Goal: Task Accomplishment & Management: Complete application form

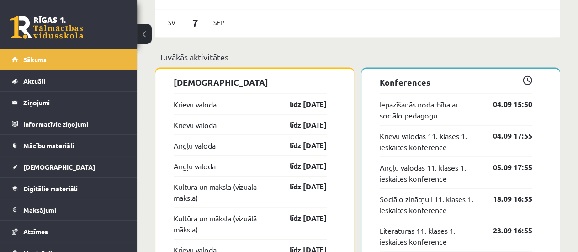
scroll to position [822, 0]
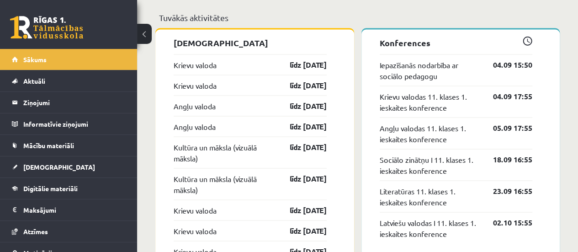
drag, startPoint x: 199, startPoint y: 68, endPoint x: 202, endPoint y: 73, distance: 5.7
click at [199, 68] on link "Krievu valoda" at bounding box center [195, 64] width 43 height 11
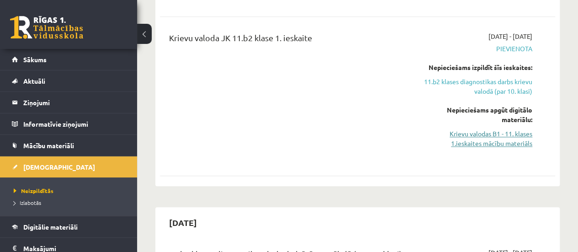
scroll to position [365, 0]
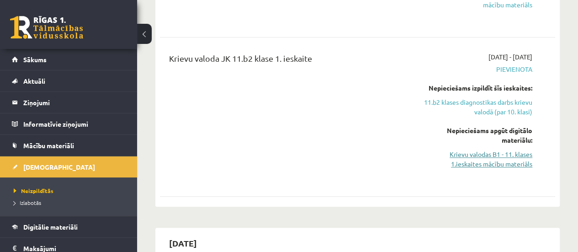
click at [477, 155] on link "Krievu valodas B1 - 11. klases 1.ieskaites mācību materiāls" at bounding box center [476, 158] width 112 height 19
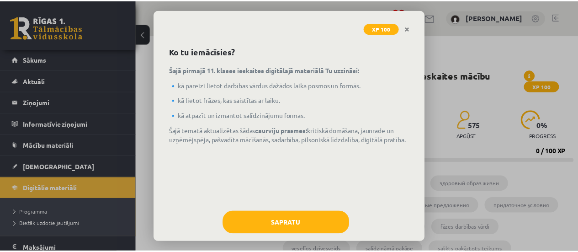
scroll to position [44, 0]
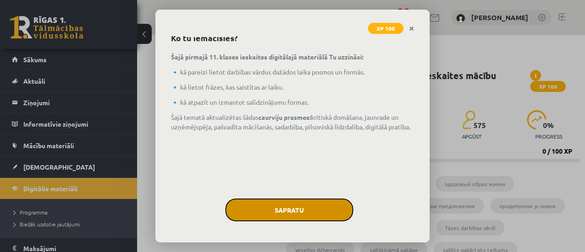
click at [293, 200] on button "Sapratu" at bounding box center [289, 209] width 128 height 23
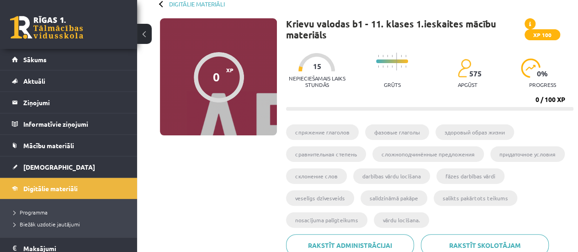
scroll to position [91, 0]
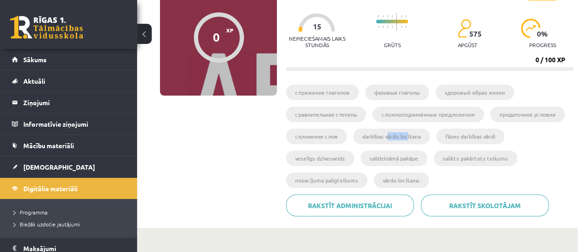
drag, startPoint x: 385, startPoint y: 137, endPoint x: 406, endPoint y: 138, distance: 21.5
click at [406, 138] on li "darbības vārdu locīšana" at bounding box center [391, 136] width 77 height 16
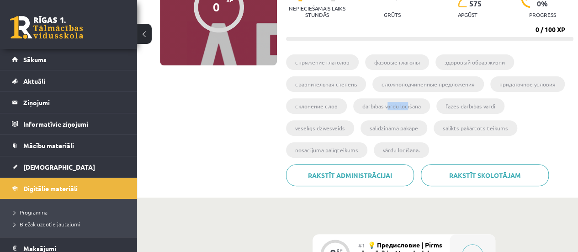
scroll to position [120, 0]
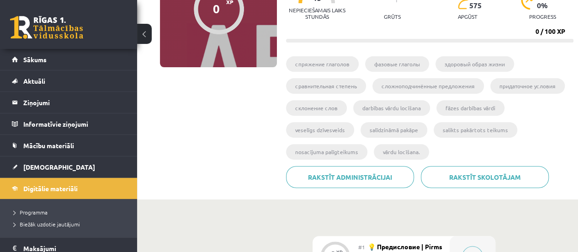
click at [559, 131] on ul "cпряжение глаголов фазовые глаголы здоровый образ жизни сравнительная степень с…" at bounding box center [429, 111] width 287 height 110
click at [547, 137] on ul "cпряжение глаголов фазовые глаголы здоровый образ жизни сравнительная степень с…" at bounding box center [429, 111] width 287 height 110
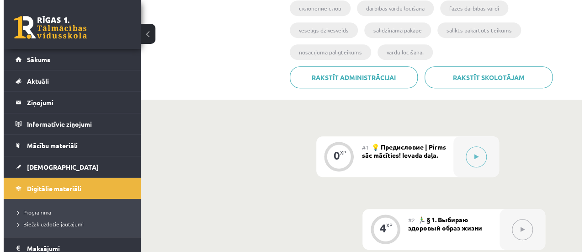
scroll to position [302, 0]
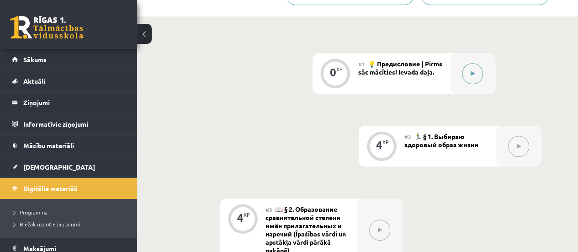
click at [468, 72] on button at bounding box center [472, 73] width 21 height 21
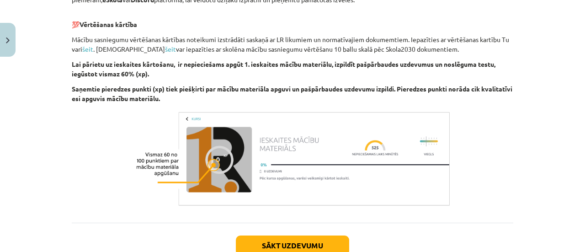
scroll to position [680, 0]
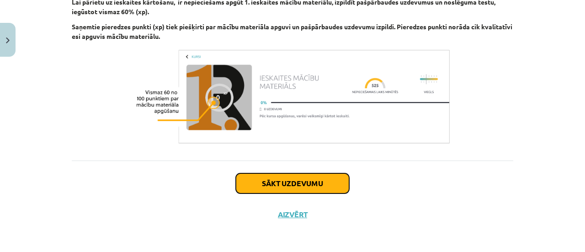
click at [279, 177] on button "Sākt uzdevumu" at bounding box center [292, 183] width 113 height 20
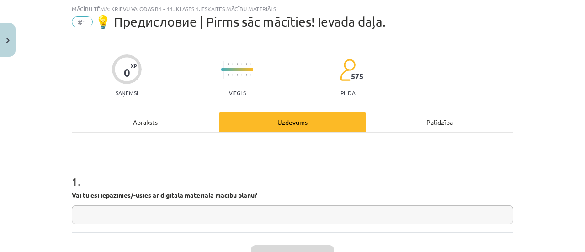
scroll to position [95, 0]
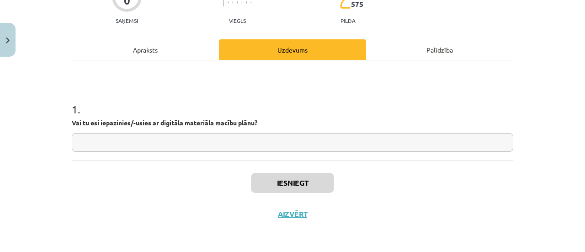
click at [135, 148] on input "text" at bounding box center [292, 142] width 441 height 19
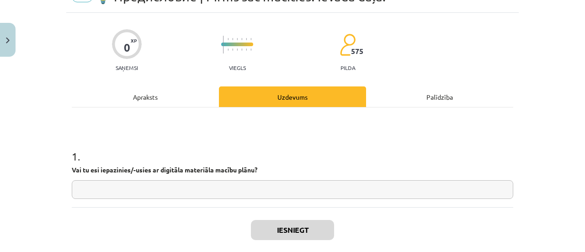
scroll to position [4, 0]
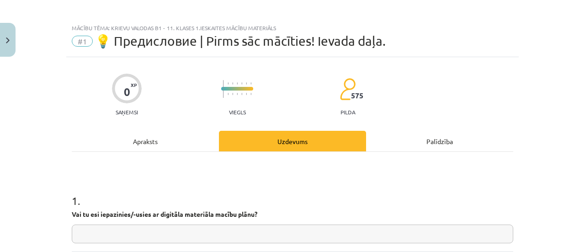
click at [161, 144] on div "Apraksts" at bounding box center [145, 141] width 147 height 21
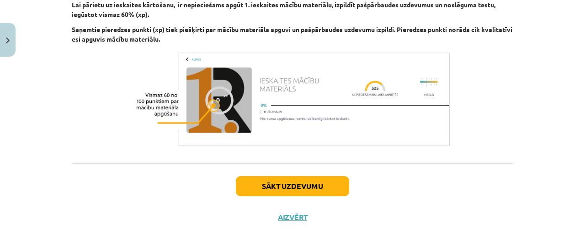
scroll to position [680, 0]
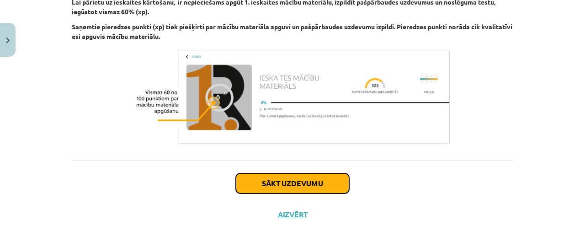
click at [287, 180] on button "Sākt uzdevumu" at bounding box center [292, 183] width 113 height 20
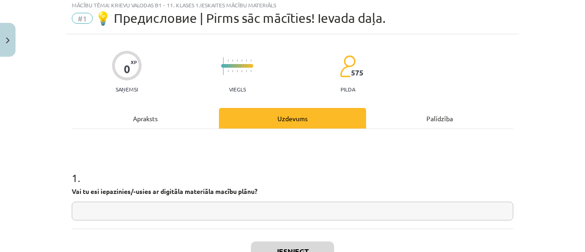
scroll to position [23, 0]
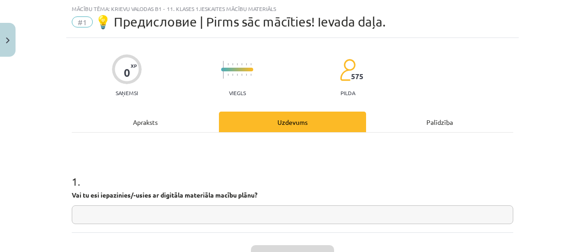
click at [258, 209] on input "text" at bounding box center [292, 214] width 441 height 19
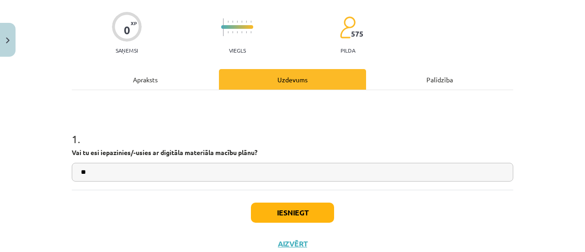
scroll to position [95, 0]
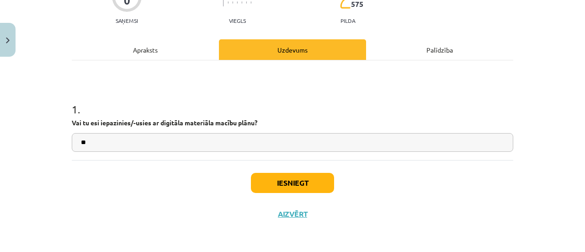
type input "**"
click at [295, 184] on button "Iesniegt" at bounding box center [292, 183] width 83 height 20
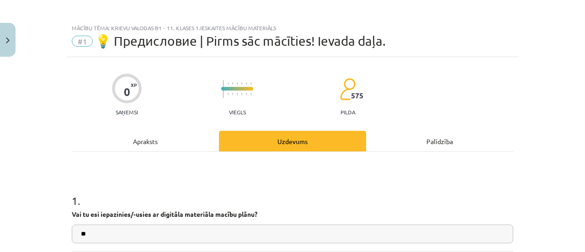
scroll to position [4, 0]
click at [284, 144] on div "Uzdevums" at bounding box center [292, 141] width 147 height 21
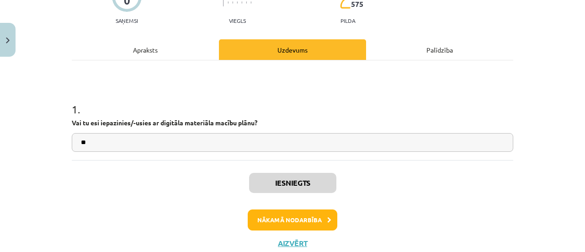
scroll to position [123, 0]
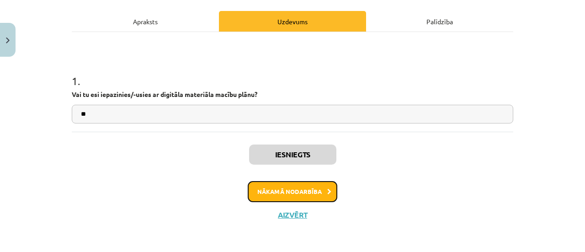
click at [277, 194] on button "Nākamā nodarbība" at bounding box center [293, 191] width 90 height 21
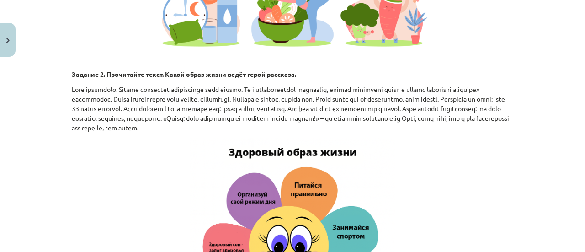
scroll to position [1000, 0]
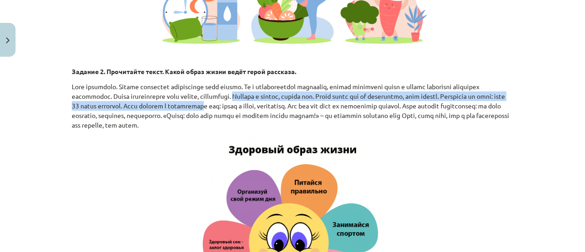
drag, startPoint x: 307, startPoint y: 107, endPoint x: 284, endPoint y: 104, distance: 23.1
click at [284, 104] on p at bounding box center [292, 106] width 441 height 48
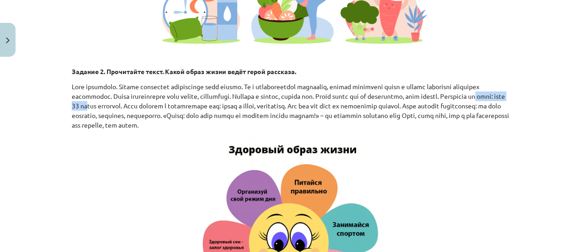
drag, startPoint x: 134, startPoint y: 110, endPoint x: 187, endPoint y: 110, distance: 53.0
click at [187, 110] on p at bounding box center [292, 106] width 441 height 48
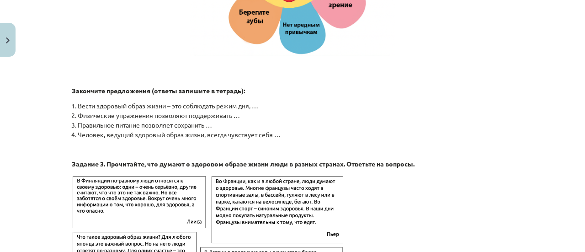
scroll to position [1365, 0]
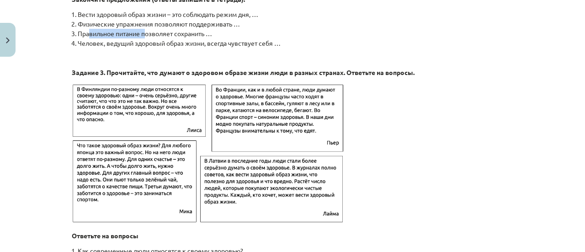
drag, startPoint x: 86, startPoint y: 37, endPoint x: 144, endPoint y: 43, distance: 57.8
click at [144, 38] on li "Правильное питание позволяет сохранить …" at bounding box center [295, 34] width 435 height 10
drag, startPoint x: 113, startPoint y: 28, endPoint x: 174, endPoint y: 28, distance: 60.3
click at [167, 28] on li "Физические упражнения позволяют поддерживать …" at bounding box center [295, 24] width 435 height 10
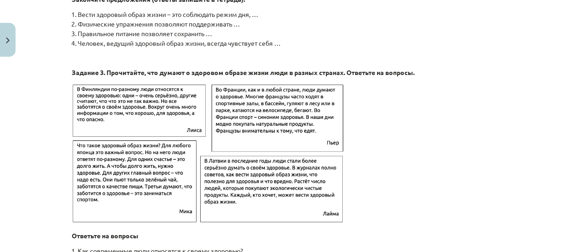
click at [174, 28] on li "Физические упражнения позволяют поддерживать …" at bounding box center [295, 24] width 435 height 10
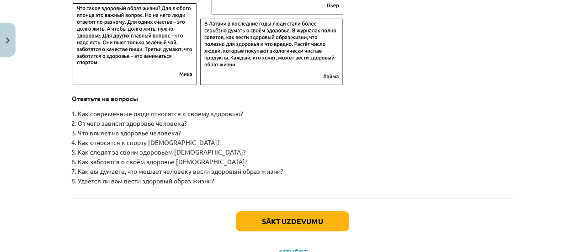
scroll to position [1548, 0]
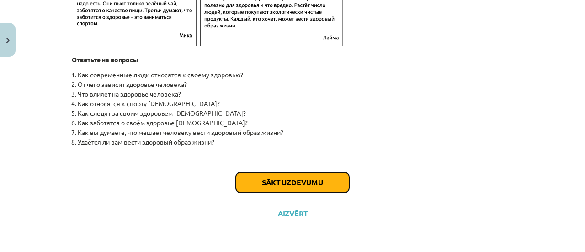
click at [249, 174] on button "Sākt uzdevumu" at bounding box center [292, 182] width 113 height 20
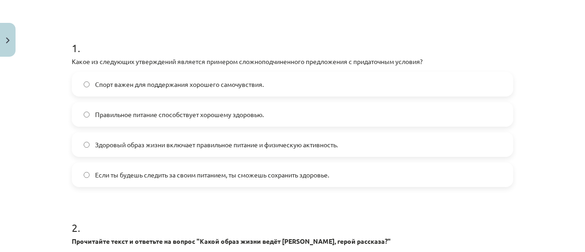
scroll to position [160, 0]
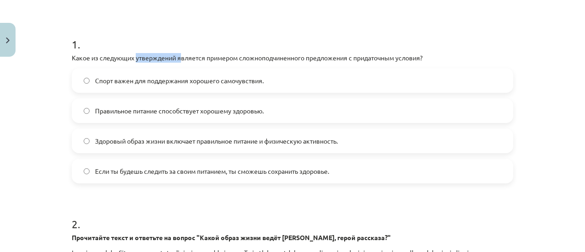
drag, startPoint x: 132, startPoint y: 56, endPoint x: 179, endPoint y: 60, distance: 47.2
click at [179, 60] on p "Какое из следующих утверждений является примером сложноподчиненного предложения…" at bounding box center [292, 58] width 441 height 10
click at [180, 168] on span "Если ты будешь следить за своим питанием, ты сможешь сохранить здоровье." at bounding box center [212, 171] width 234 height 10
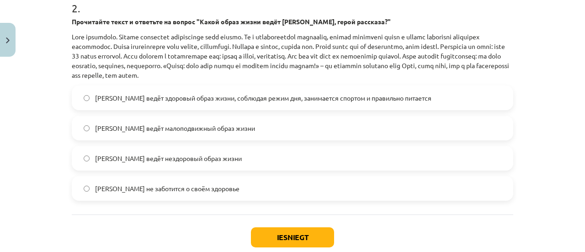
scroll to position [388, 0]
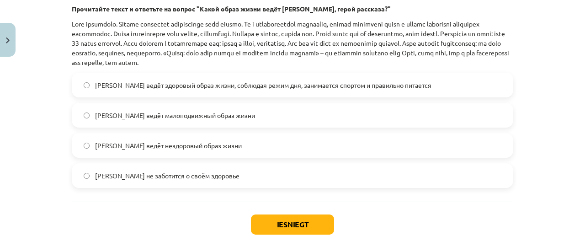
click at [207, 88] on span "Олег ведёт здоровый образ жизни, соблюдая режим дня, занимается спортом и прави…" at bounding box center [263, 85] width 336 height 10
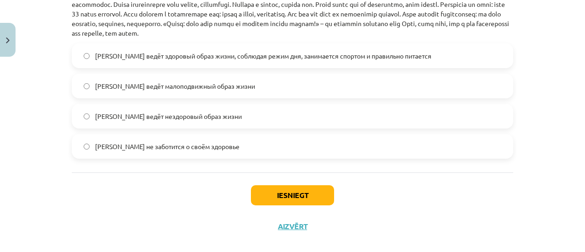
scroll to position [429, 0]
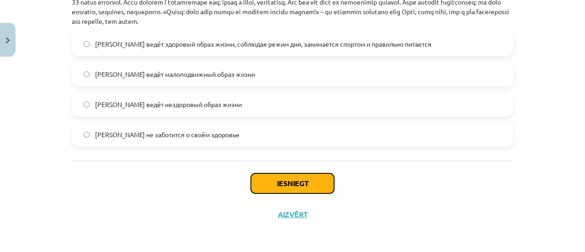
click at [269, 186] on button "Iesniegt" at bounding box center [292, 183] width 83 height 20
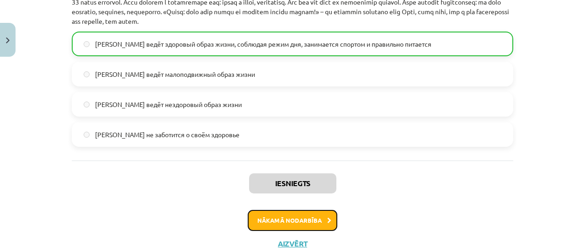
click at [282, 219] on button "Nākamā nodarbība" at bounding box center [293, 220] width 90 height 21
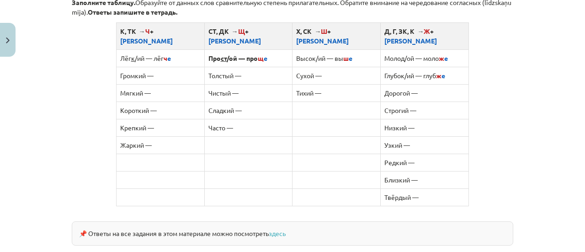
scroll to position [571, 0]
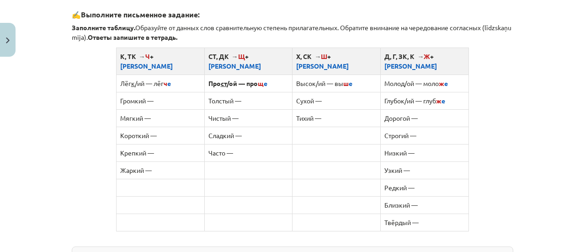
click at [167, 74] on td "Лёг к /ий — лёг ч е" at bounding box center [160, 82] width 88 height 17
drag, startPoint x: 163, startPoint y: 72, endPoint x: 151, endPoint y: 74, distance: 12.9
click at [151, 74] on td "Лёг к /ий — лёг ч е" at bounding box center [160, 82] width 88 height 17
click at [151, 79] on tbody "Лёг к /ий — лёг ч е Про ст /ой — про щ е Высок/ий — вы ш е Моло д /ой — моло ж …" at bounding box center [292, 152] width 353 height 156
click at [138, 92] on td "Громкий —" at bounding box center [160, 100] width 88 height 17
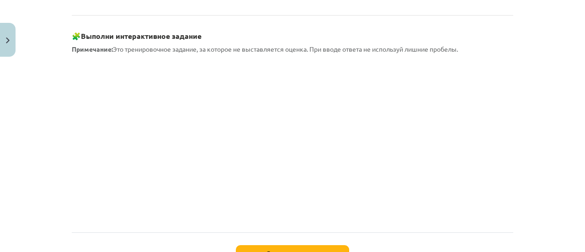
scroll to position [890, 0]
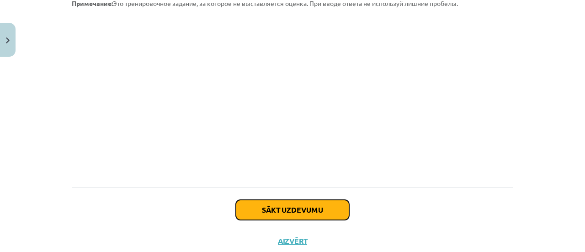
click at [274, 200] on button "Sākt uzdevumu" at bounding box center [292, 210] width 113 height 20
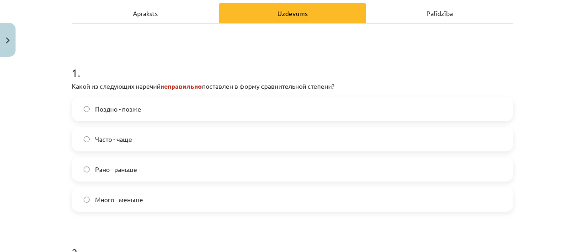
scroll to position [160, 0]
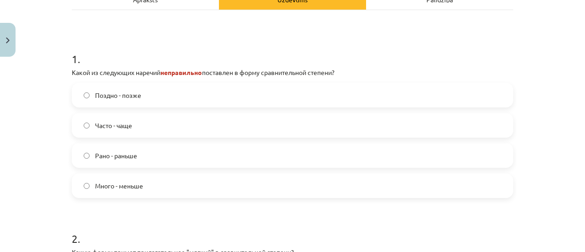
click at [121, 184] on span "Много - меньше" at bounding box center [119, 186] width 48 height 10
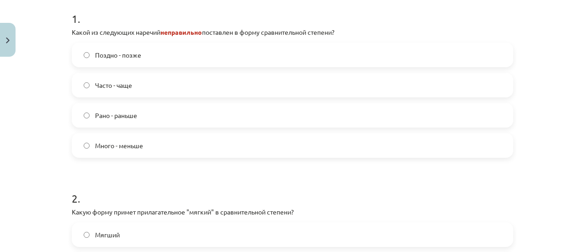
scroll to position [297, 0]
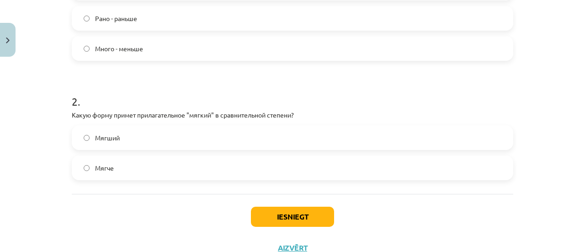
click at [101, 172] on label "Мягче" at bounding box center [292, 167] width 439 height 23
click at [266, 211] on button "Iesniegt" at bounding box center [292, 216] width 83 height 20
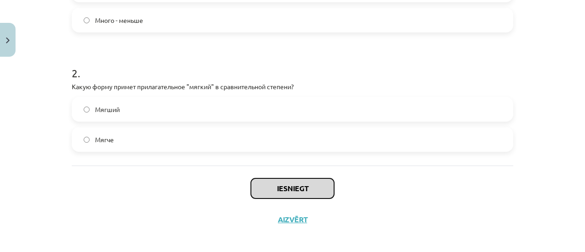
scroll to position [331, 0]
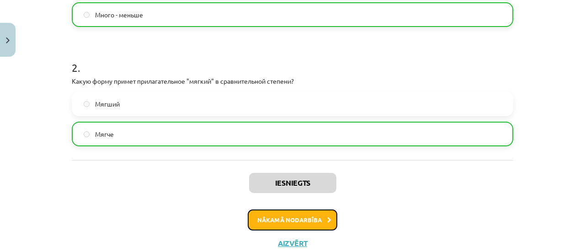
click at [274, 218] on button "Nākamā nodarbība" at bounding box center [293, 219] width 90 height 21
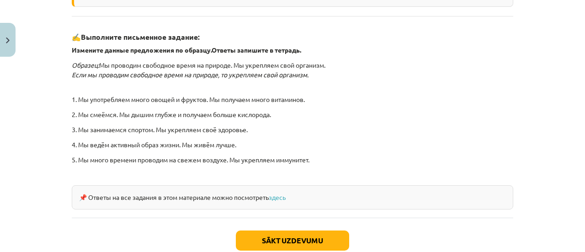
scroll to position [353, 0]
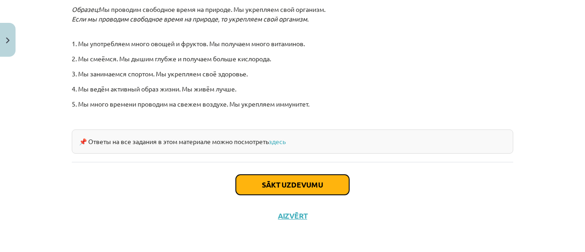
click at [310, 182] on button "Sākt uzdevumu" at bounding box center [292, 184] width 113 height 20
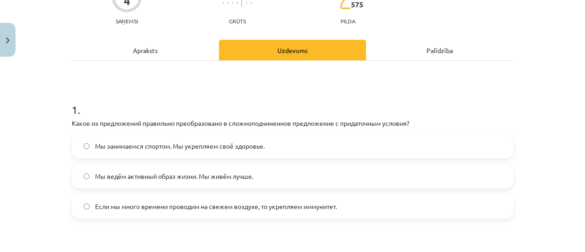
scroll to position [114, 0]
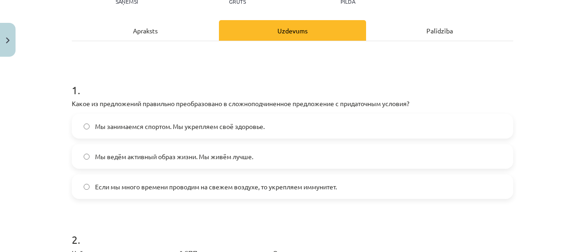
click at [251, 190] on span "Если мы много времени проводим на свежем воздухе, то укрепляем иммунитет." at bounding box center [216, 187] width 242 height 10
click at [95, 143] on div "Мы занимаемся спортом. Мы укрепляем своё здоровье. Мы ведём активный образ жизн…" at bounding box center [292, 156] width 441 height 85
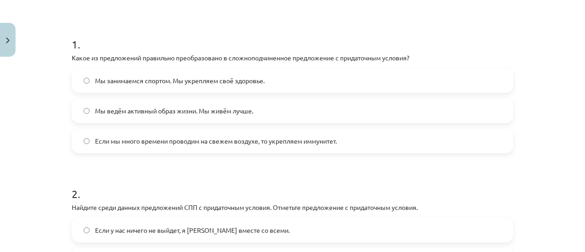
scroll to position [251, 0]
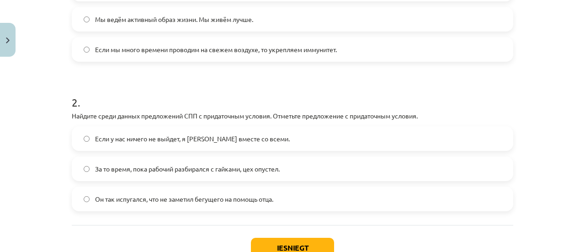
click at [216, 145] on label "Если у нас ничего не выйдет, я уеду вместе со всеми." at bounding box center [292, 138] width 439 height 23
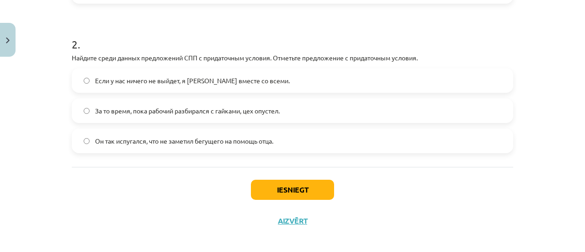
scroll to position [316, 0]
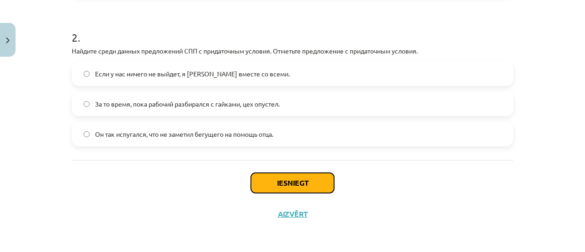
click at [276, 183] on button "Iesniegt" at bounding box center [292, 183] width 83 height 20
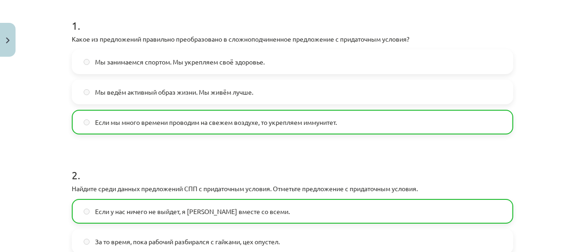
scroll to position [344, 0]
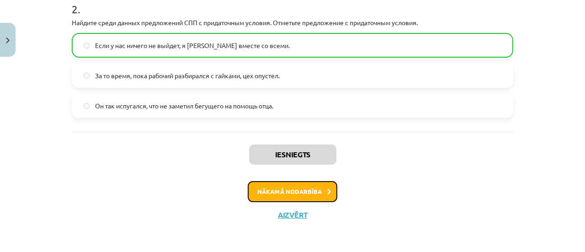
click at [304, 194] on button "Nākamā nodarbība" at bounding box center [293, 191] width 90 height 21
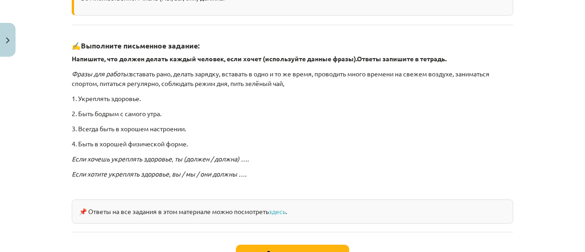
scroll to position [297, 0]
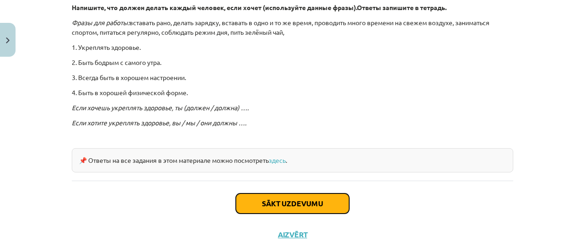
click at [252, 195] on button "Sākt uzdevumu" at bounding box center [292, 203] width 113 height 20
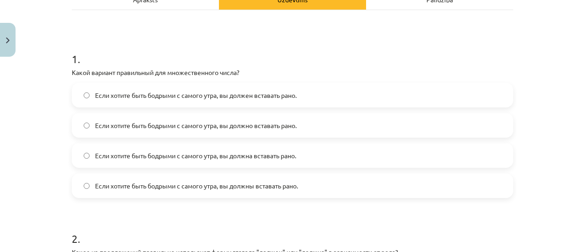
scroll to position [160, 0]
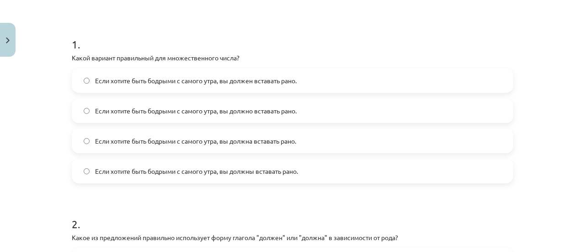
click at [202, 174] on span "Если хотите быть бодрыми с самого утра, вы должны вставать рано." at bounding box center [196, 171] width 203 height 10
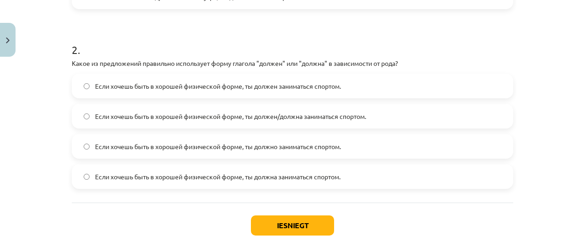
scroll to position [376, 0]
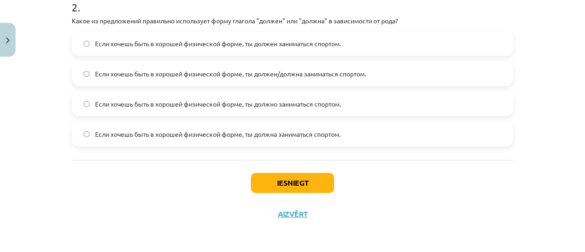
click at [235, 78] on span "Если хочешь быть в хорошей физической форме, ты должен/должна заниматься спорто…" at bounding box center [230, 74] width 271 height 10
click at [279, 184] on button "Iesniegt" at bounding box center [292, 183] width 83 height 20
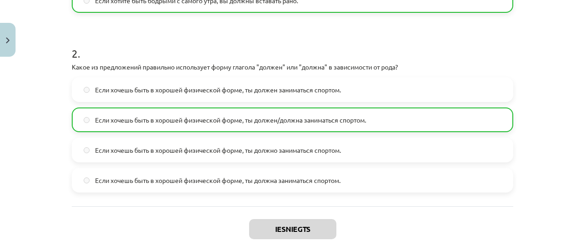
scroll to position [405, 0]
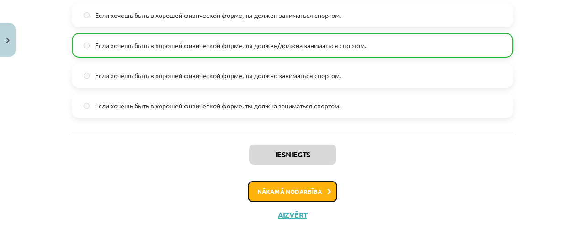
click at [290, 192] on button "Nākamā nodarbība" at bounding box center [293, 191] width 90 height 21
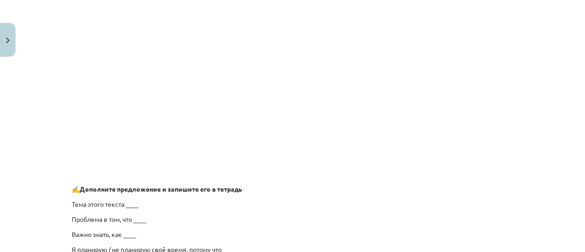
scroll to position [794, 0]
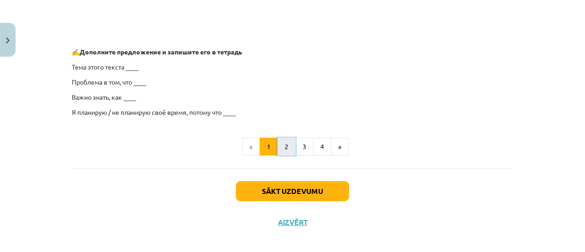
click at [287, 149] on button "2" at bounding box center [286, 146] width 18 height 18
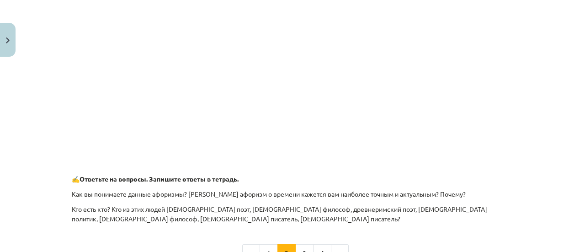
scroll to position [477, 0]
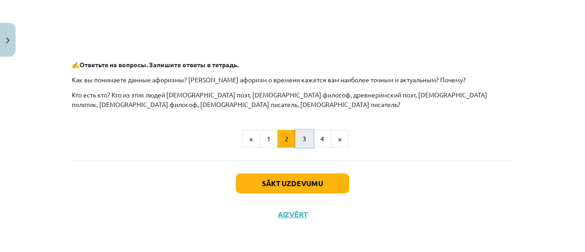
click at [303, 134] on button "3" at bounding box center [304, 139] width 18 height 18
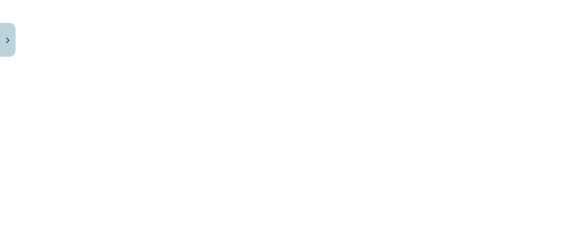
scroll to position [483, 0]
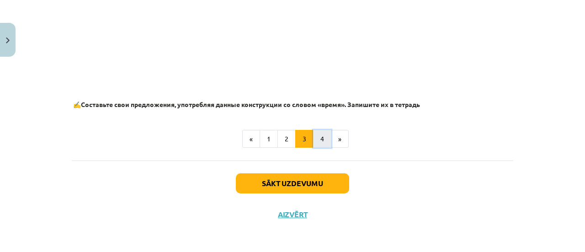
click at [317, 137] on button "4" at bounding box center [322, 139] width 18 height 18
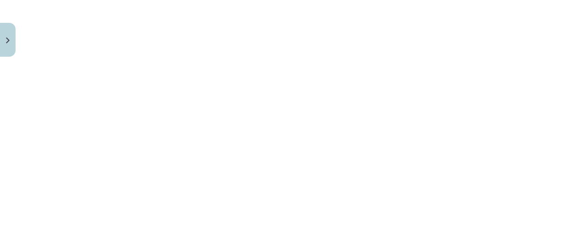
scroll to position [163, 0]
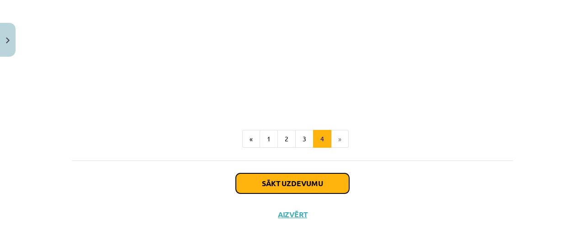
click at [270, 182] on button "Sākt uzdevumu" at bounding box center [292, 183] width 113 height 20
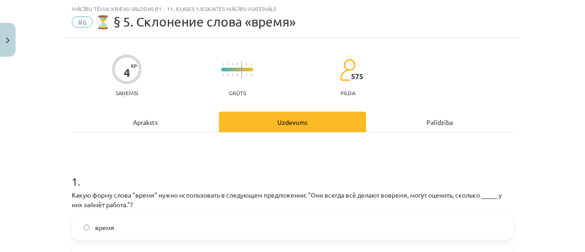
scroll to position [114, 0]
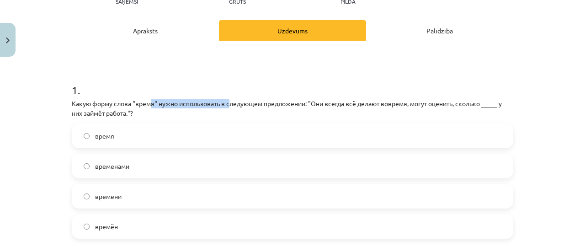
drag, startPoint x: 199, startPoint y: 100, endPoint x: 229, endPoint y: 100, distance: 29.7
click at [229, 100] on p "Какую форму слова "время" нужно использовать в следующем предложении: "Они всег…" at bounding box center [292, 108] width 441 height 19
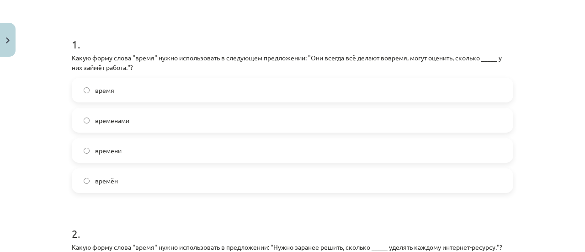
click at [128, 154] on label "времени" at bounding box center [292, 150] width 439 height 23
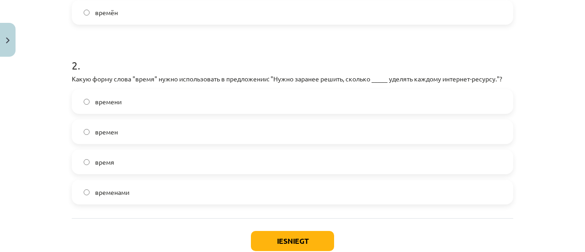
scroll to position [342, 0]
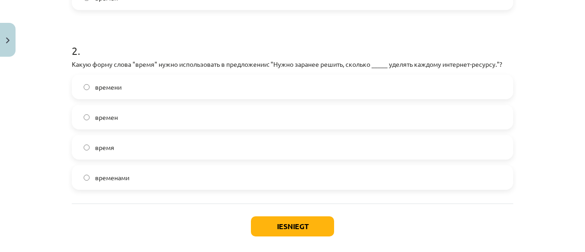
click at [126, 84] on label "времени" at bounding box center [292, 86] width 439 height 23
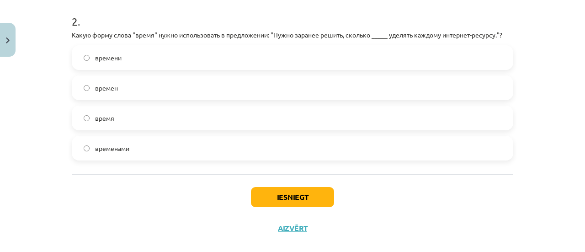
scroll to position [385, 0]
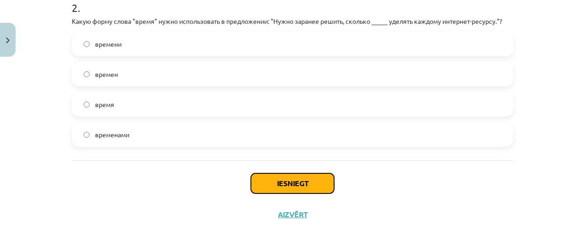
click at [263, 181] on button "Iesniegt" at bounding box center [292, 183] width 83 height 20
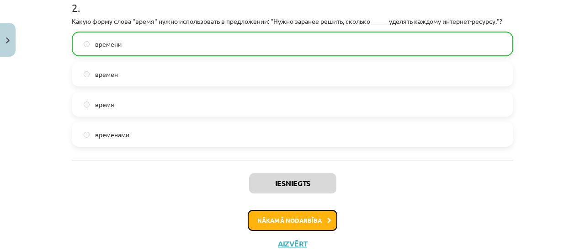
click at [281, 219] on button "Nākamā nodarbība" at bounding box center [293, 220] width 90 height 21
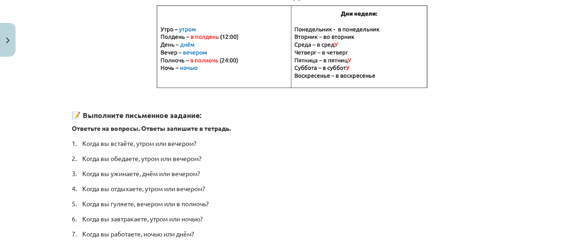
scroll to position [251, 0]
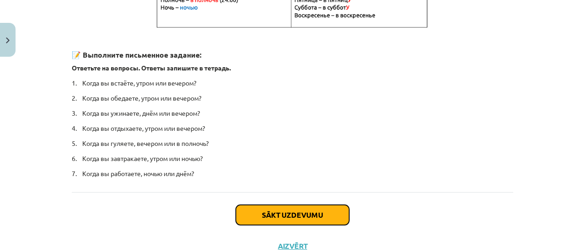
click at [246, 209] on button "Sākt uzdevumu" at bounding box center [292, 215] width 113 height 20
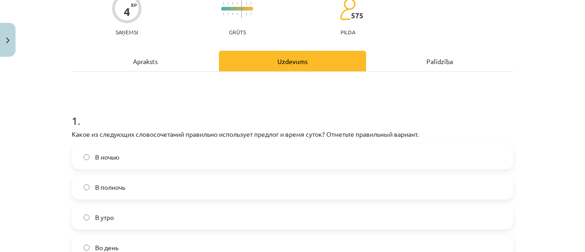
scroll to position [160, 0]
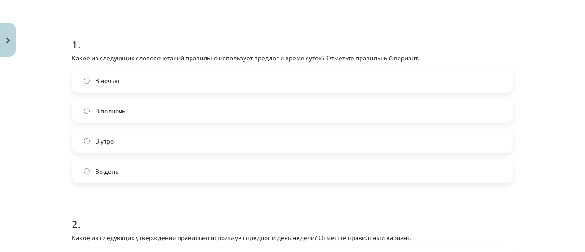
click at [134, 110] on label "В полночь" at bounding box center [292, 110] width 439 height 23
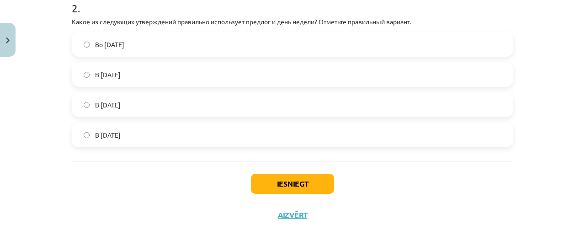
scroll to position [376, 0]
click at [113, 42] on span "Во вторник" at bounding box center [109, 44] width 29 height 10
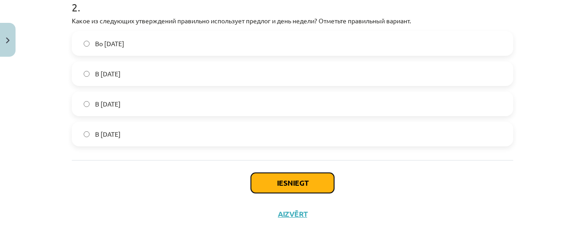
click at [291, 181] on button "Iesniegt" at bounding box center [292, 183] width 83 height 20
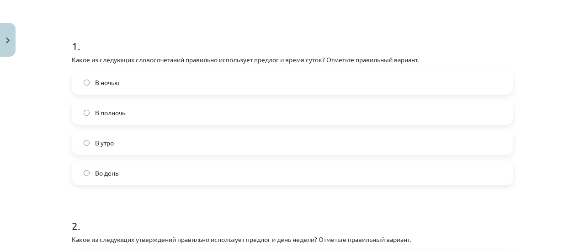
scroll to position [148, 0]
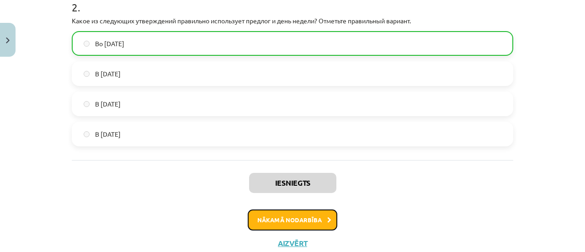
click at [295, 224] on button "Nākamā nodarbība" at bounding box center [293, 219] width 90 height 21
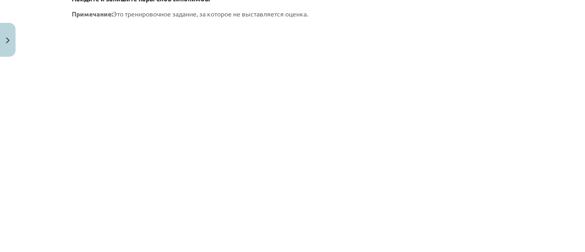
scroll to position [1393, 0]
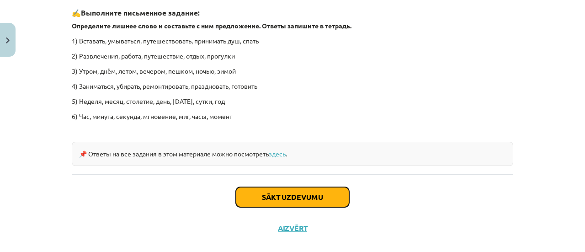
click at [282, 197] on button "Sākt uzdevumu" at bounding box center [292, 197] width 113 height 20
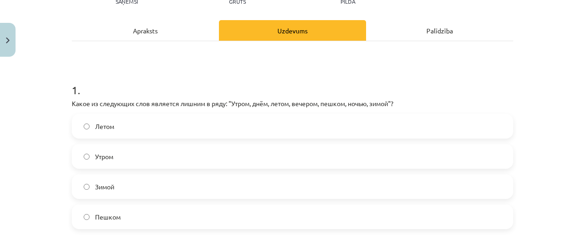
scroll to position [160, 0]
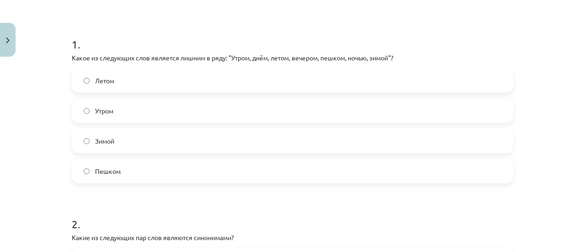
click at [130, 176] on label "Пешком" at bounding box center [292, 170] width 439 height 23
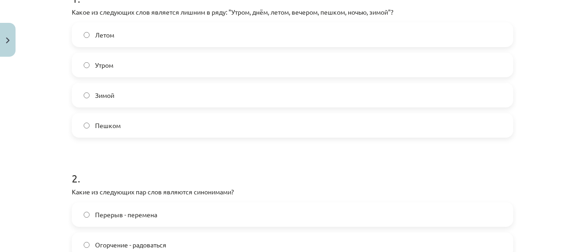
scroll to position [342, 0]
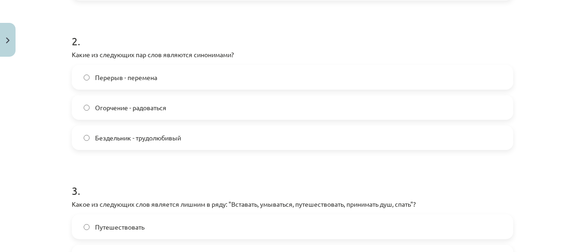
click at [151, 87] on label "Перерыв - перемена" at bounding box center [292, 77] width 439 height 23
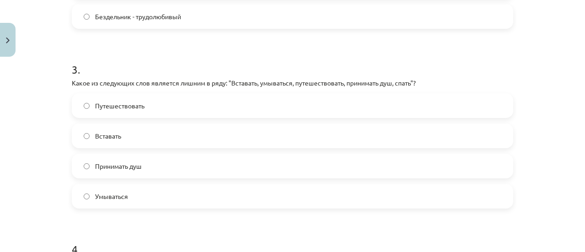
scroll to position [479, 0]
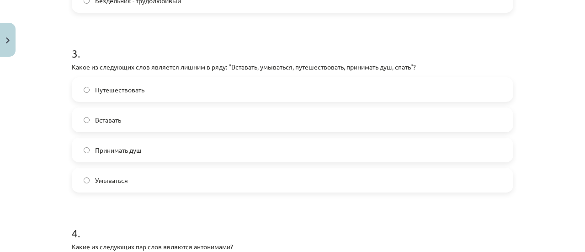
click at [132, 148] on span "Принимать душ" at bounding box center [118, 150] width 47 height 10
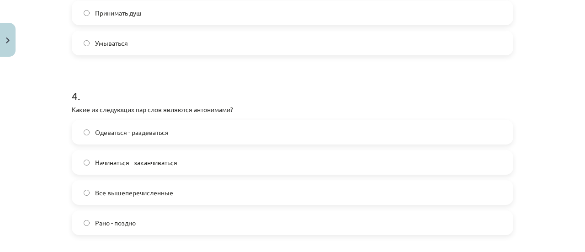
scroll to position [662, 0]
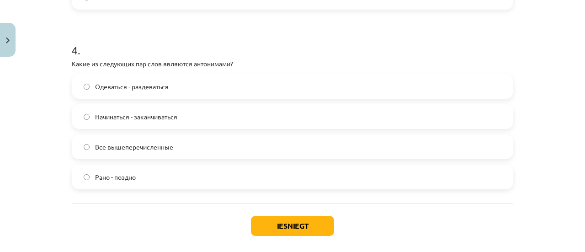
click at [159, 91] on label "Одеваться - раздеваться" at bounding box center [292, 86] width 439 height 23
click at [142, 123] on label "Начинаться - заканчиваться" at bounding box center [292, 116] width 439 height 23
click at [138, 148] on span "Все вышеперечисленные" at bounding box center [134, 147] width 78 height 10
click at [269, 221] on button "Iesniegt" at bounding box center [292, 226] width 83 height 20
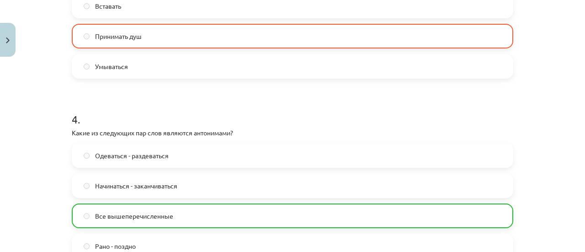
scroll to position [522, 0]
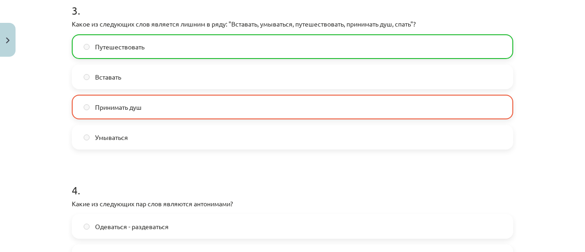
click at [175, 55] on label "Путешествовать" at bounding box center [292, 46] width 439 height 23
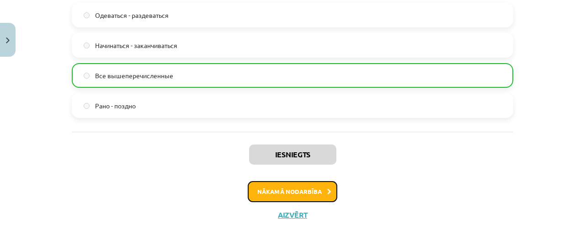
click at [280, 191] on button "Nākamā nodarbība" at bounding box center [293, 191] width 90 height 21
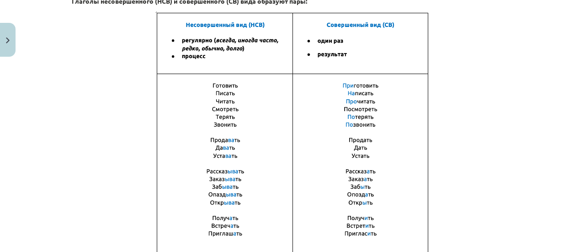
scroll to position [571, 0]
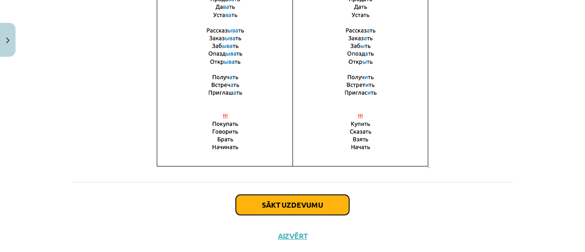
click at [265, 197] on button "Sākt uzdevumu" at bounding box center [292, 205] width 113 height 20
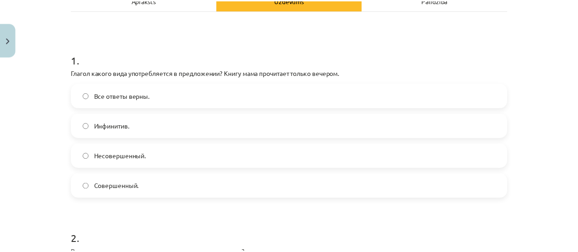
scroll to position [23, 0]
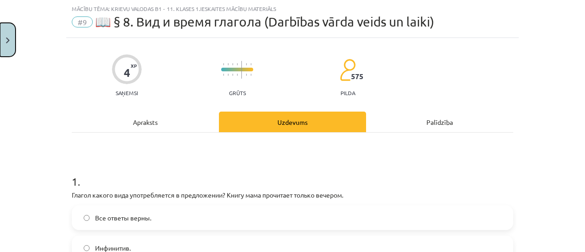
click at [12, 42] on button "Close" at bounding box center [8, 40] width 16 height 34
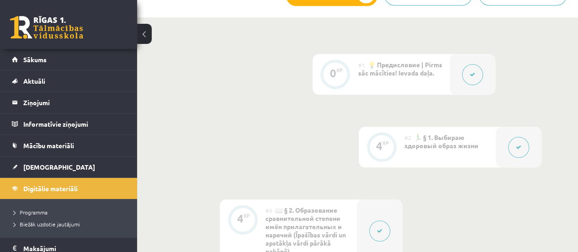
click at [146, 31] on button at bounding box center [144, 34] width 15 height 20
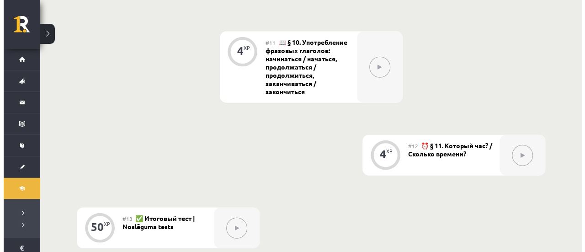
scroll to position [864, 0]
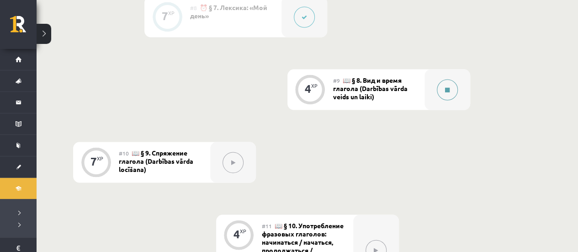
click at [446, 92] on button at bounding box center [447, 89] width 21 height 21
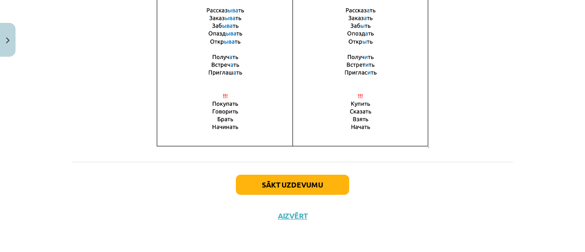
scroll to position [729, 0]
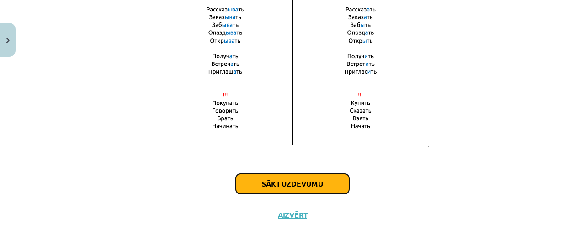
click at [260, 182] on button "Sākt uzdevumu" at bounding box center [292, 184] width 113 height 20
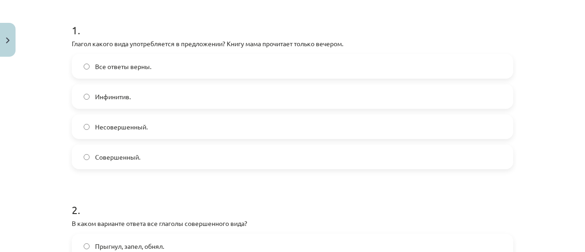
scroll to position [160, 0]
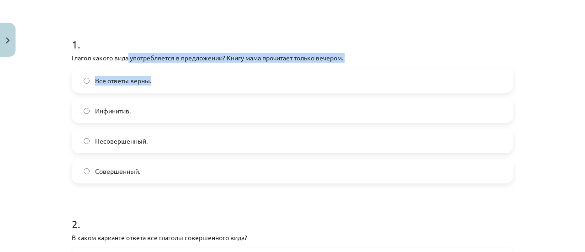
drag, startPoint x: 126, startPoint y: 57, endPoint x: 186, endPoint y: 64, distance: 60.3
click at [186, 64] on div "1 . Глагол какого вида употребляется в предложении? Книгу мама прочитает только…" at bounding box center [292, 102] width 441 height 161
click at [187, 58] on p "Глагол какого вида употребляется в предложении? Книгу мама прочитает только веч…" at bounding box center [292, 58] width 441 height 10
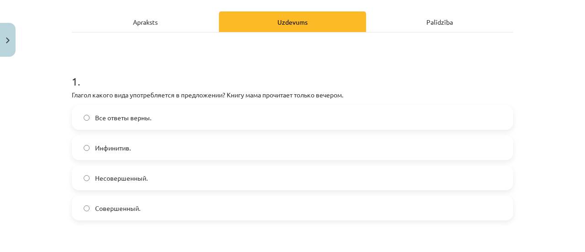
scroll to position [23, 0]
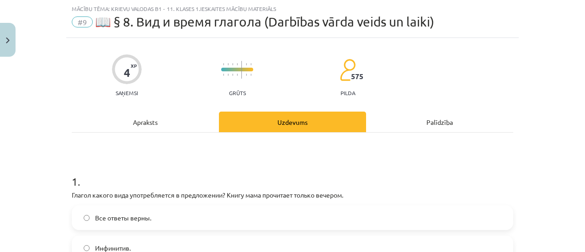
click at [139, 124] on div "Apraksts" at bounding box center [145, 121] width 147 height 21
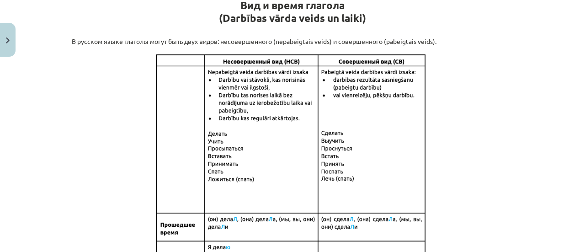
scroll to position [90, 0]
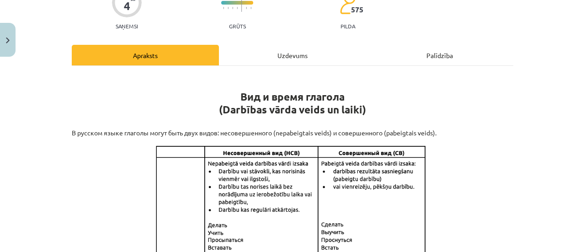
click at [415, 51] on div "Palīdzība" at bounding box center [439, 55] width 147 height 21
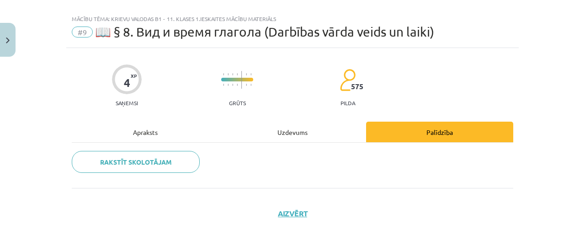
scroll to position [12, 0]
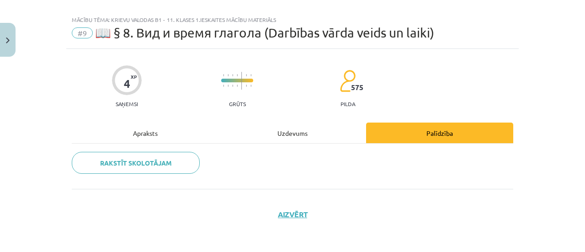
click at [281, 131] on div "Uzdevums" at bounding box center [292, 132] width 147 height 21
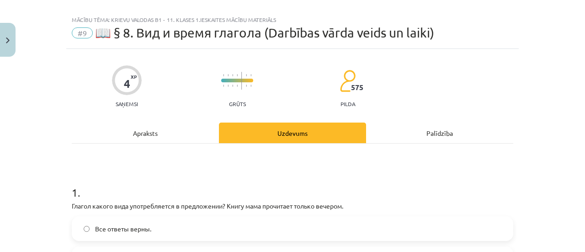
scroll to position [90, 0]
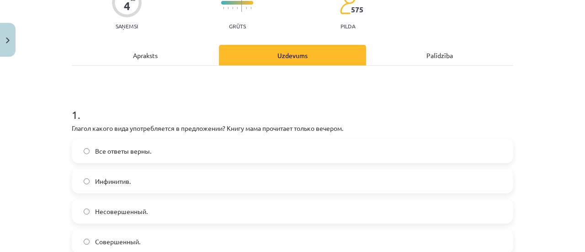
click at [183, 53] on div "Apraksts" at bounding box center [145, 55] width 147 height 21
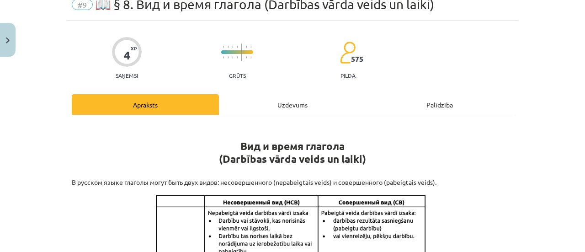
scroll to position [0, 0]
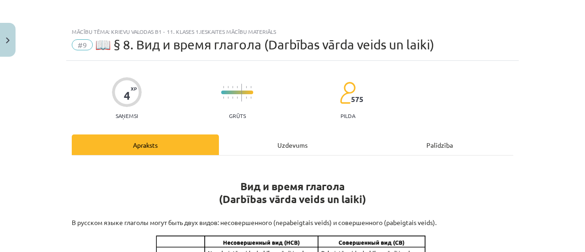
click at [283, 149] on div "Uzdevums" at bounding box center [292, 144] width 147 height 21
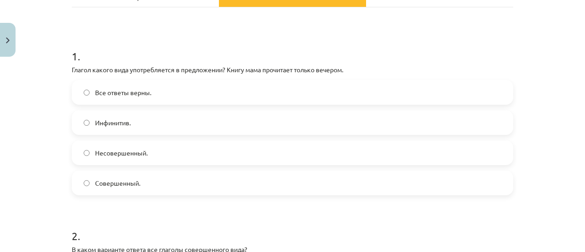
scroll to position [160, 0]
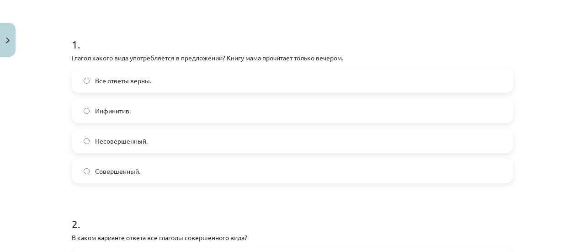
click at [184, 106] on label "Инфинитив." at bounding box center [292, 110] width 439 height 23
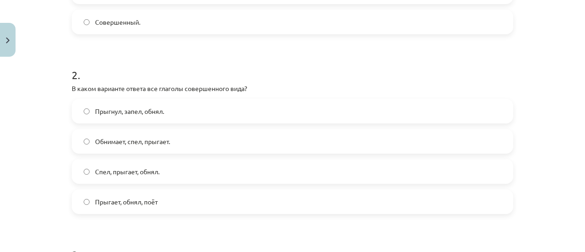
scroll to position [342, 0]
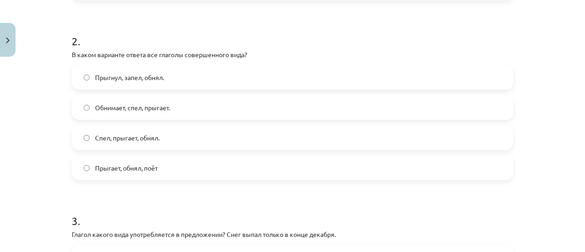
click at [120, 80] on span "Прыгнул, запел, обнял." at bounding box center [129, 78] width 69 height 10
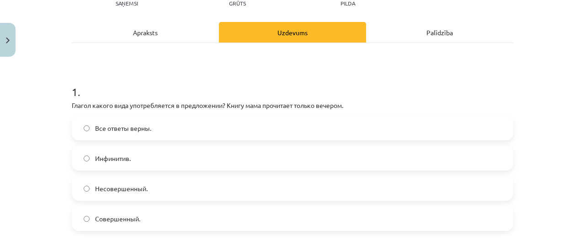
scroll to position [0, 0]
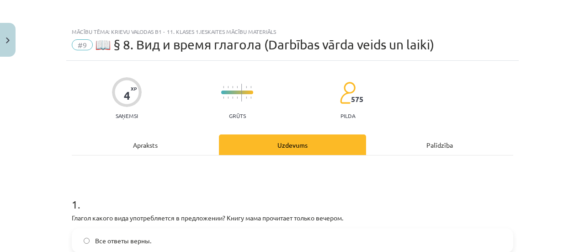
click at [157, 148] on div "Apraksts" at bounding box center [145, 144] width 147 height 21
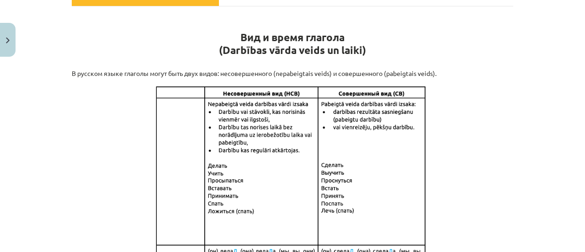
scroll to position [251, 0]
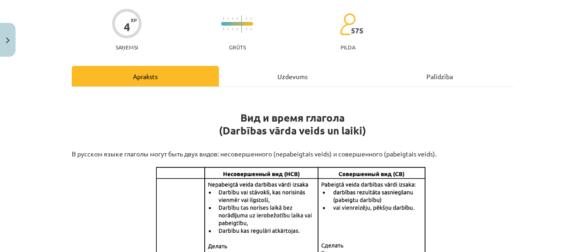
click at [272, 79] on div "Uzdevums" at bounding box center [292, 76] width 147 height 21
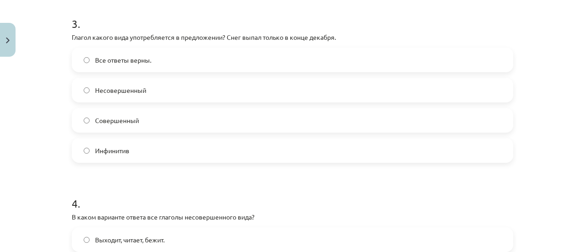
scroll to position [525, 0]
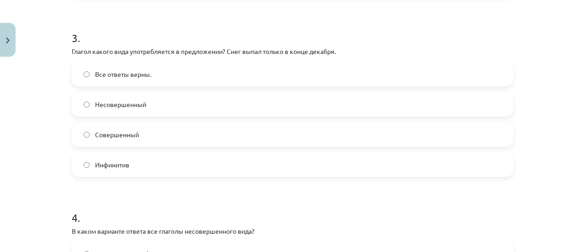
click at [150, 107] on label "Несовершенный" at bounding box center [292, 104] width 439 height 23
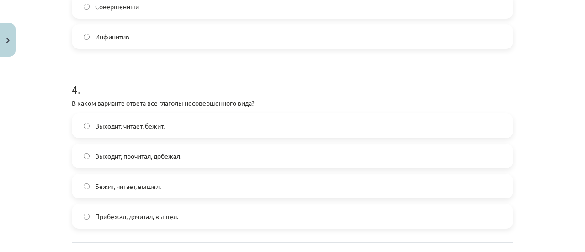
scroll to position [662, 0]
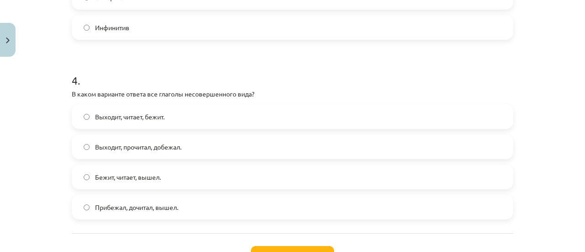
click at [142, 118] on span "Выходит, читает, бежит." at bounding box center [129, 117] width 69 height 10
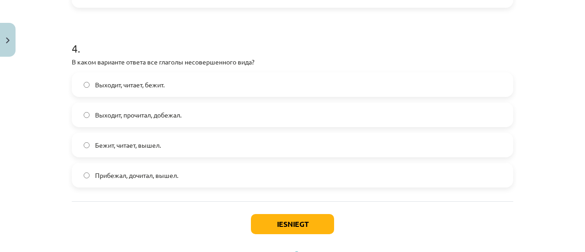
scroll to position [708, 0]
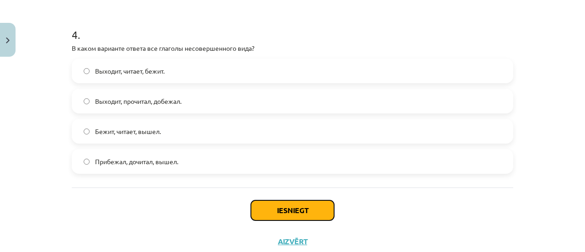
click at [299, 205] on button "Iesniegt" at bounding box center [292, 210] width 83 height 20
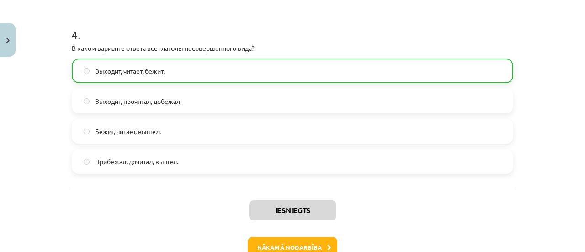
scroll to position [753, 0]
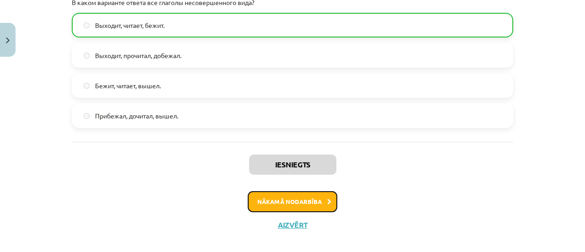
click at [275, 198] on button "Nākamā nodarbība" at bounding box center [293, 201] width 90 height 21
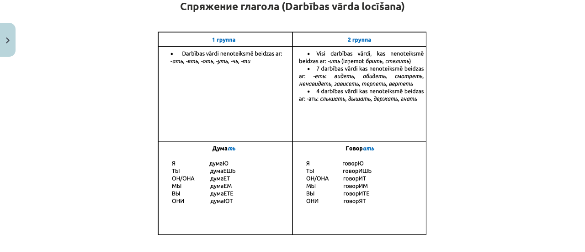
scroll to position [205, 0]
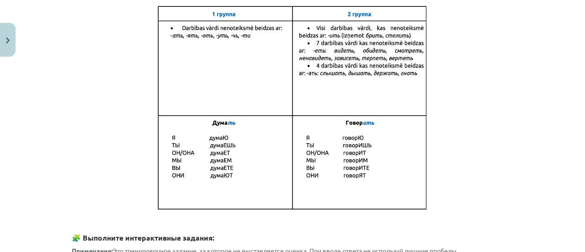
drag, startPoint x: 452, startPoint y: 63, endPoint x: 415, endPoint y: 66, distance: 37.6
click at [415, 66] on p at bounding box center [292, 108] width 441 height 207
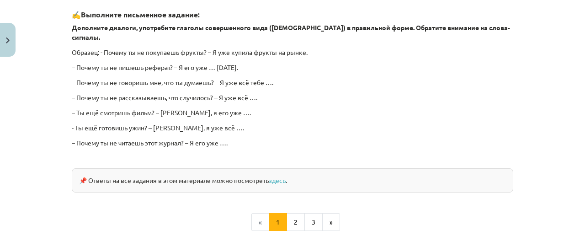
scroll to position [624, 0]
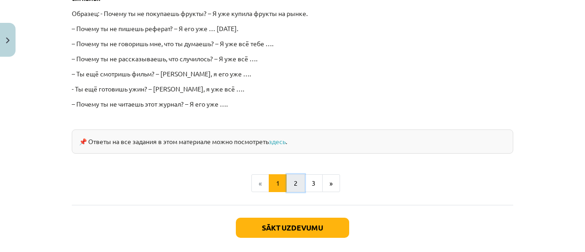
click at [292, 174] on button "2" at bounding box center [295, 183] width 18 height 18
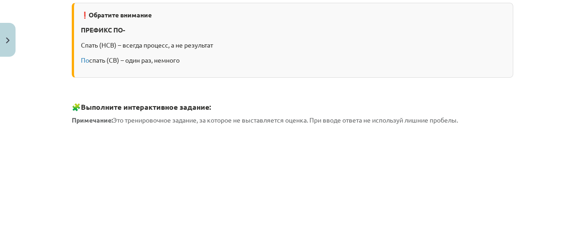
scroll to position [163, 0]
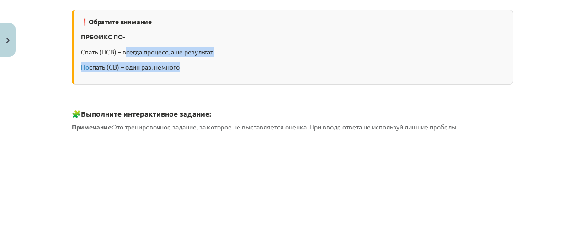
drag, startPoint x: 122, startPoint y: 51, endPoint x: 176, endPoint y: 56, distance: 53.7
click at [176, 56] on div "❗Обратите внимание ПРЕФИКС ПО- Спать (НСВ) – всегда процесс, а не результат По …" at bounding box center [292, 47] width 441 height 75
click at [142, 84] on div "❗Обратите внимание ПРЕФИКС ПО- Спать (НСВ) – всегда процесс, а не результат По …" at bounding box center [292, 47] width 441 height 75
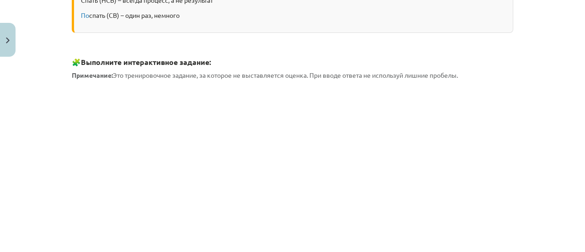
scroll to position [397, 0]
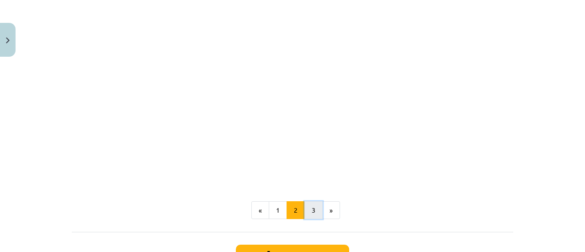
click at [309, 208] on button "3" at bounding box center [313, 210] width 18 height 18
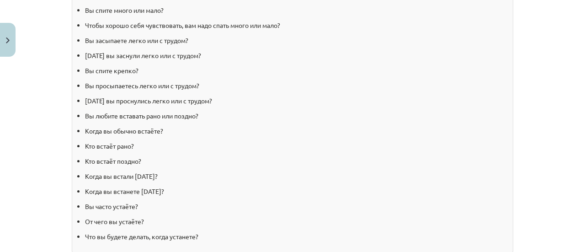
scroll to position [867, 0]
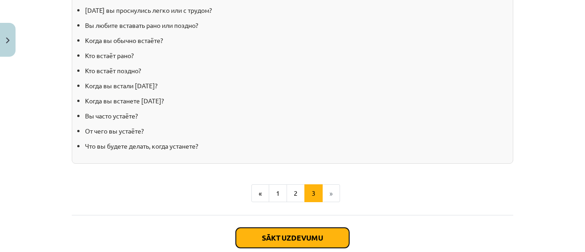
click at [294, 233] on button "Sākt uzdevumu" at bounding box center [292, 237] width 113 height 20
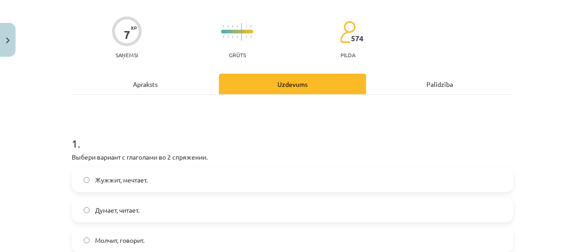
scroll to position [114, 0]
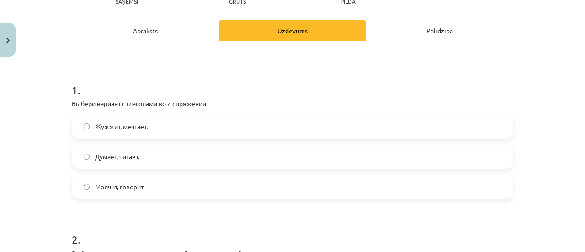
click at [173, 29] on div "Apraksts" at bounding box center [145, 30] width 147 height 21
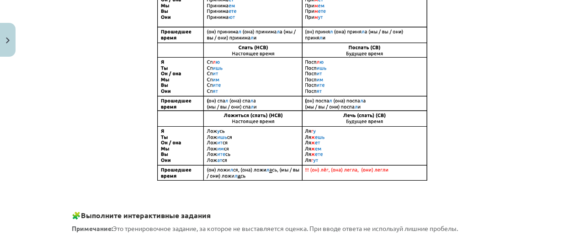
scroll to position [388, 0]
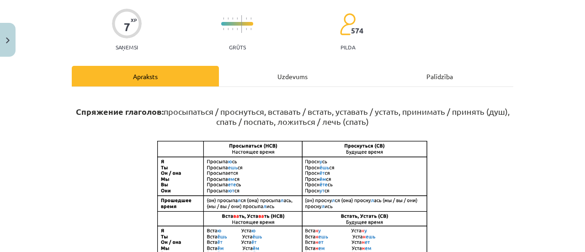
click at [306, 84] on div "Uzdevums" at bounding box center [292, 76] width 147 height 21
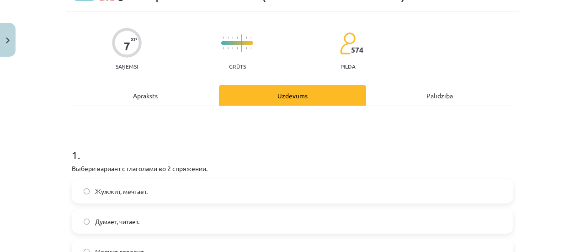
scroll to position [114, 0]
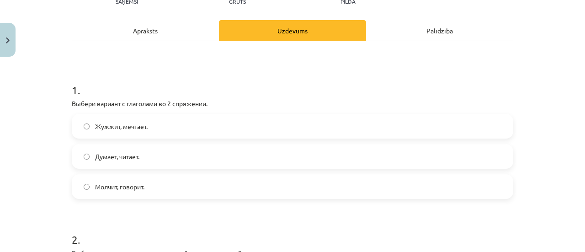
click at [97, 186] on span "Молчит, говорит." at bounding box center [119, 187] width 49 height 10
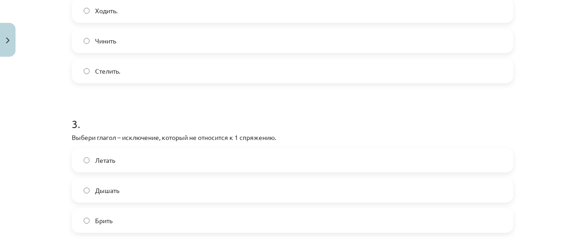
scroll to position [434, 0]
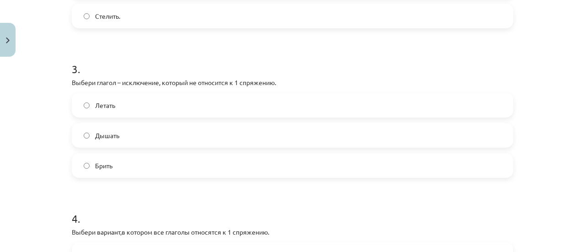
click at [118, 167] on label "Брить" at bounding box center [292, 165] width 439 height 23
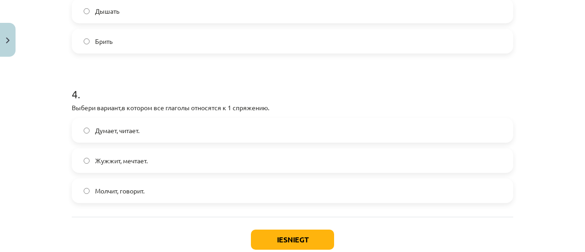
scroll to position [571, 0]
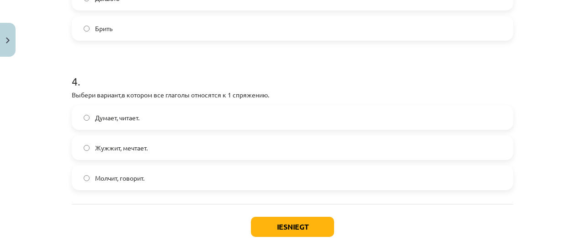
click at [122, 121] on span "Думает, читает." at bounding box center [117, 118] width 44 height 10
click at [263, 223] on button "Iesniegt" at bounding box center [292, 226] width 83 height 20
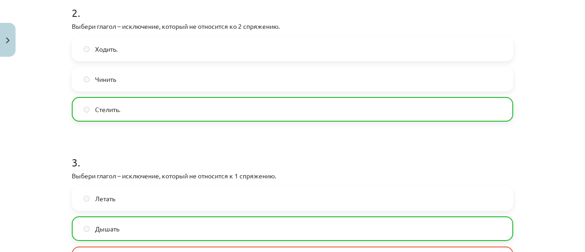
scroll to position [478, 0]
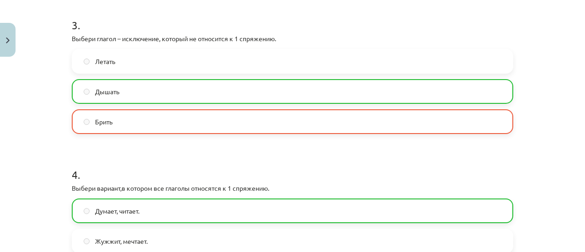
click at [122, 117] on label "Брить" at bounding box center [292, 121] width 439 height 23
click at [118, 90] on label "Дышать" at bounding box center [292, 91] width 439 height 23
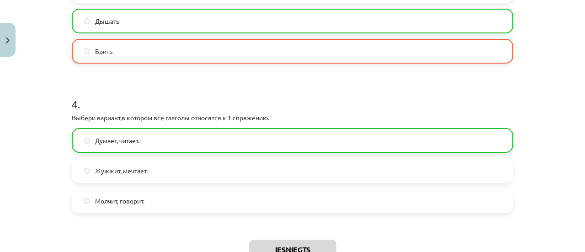
scroll to position [643, 0]
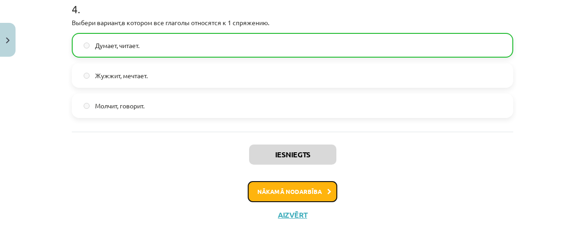
click at [282, 191] on button "Nākamā nodarbība" at bounding box center [293, 191] width 90 height 21
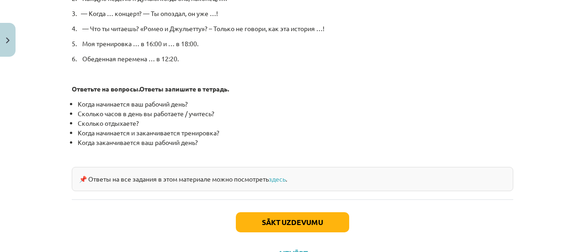
scroll to position [559, 0]
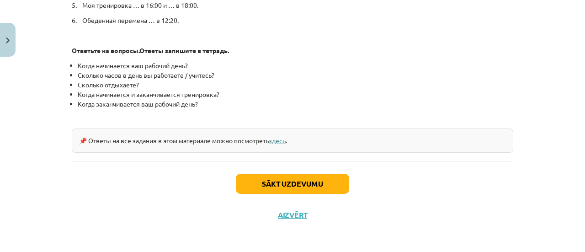
click at [275, 139] on link "здесь" at bounding box center [277, 140] width 17 height 8
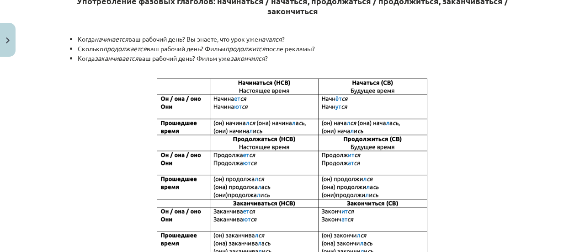
scroll to position [239, 0]
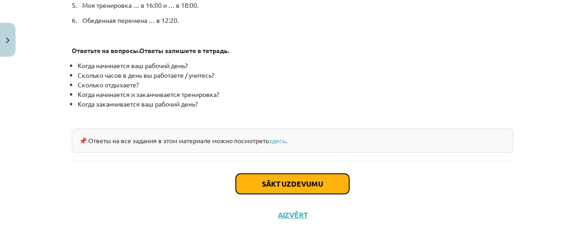
click at [253, 181] on button "Sākt uzdevumu" at bounding box center [292, 184] width 113 height 20
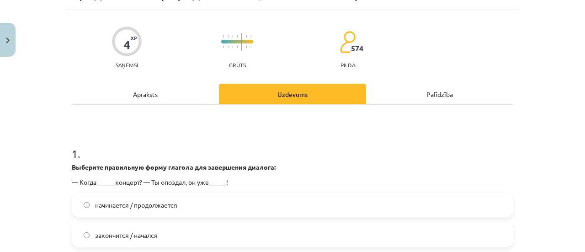
scroll to position [160, 0]
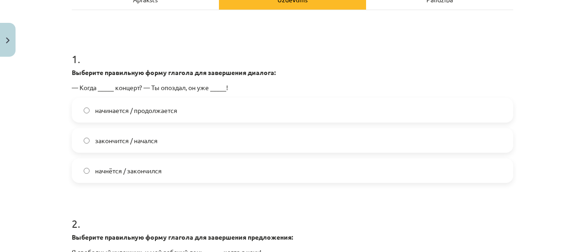
click at [141, 170] on span "начнётся / закончился" at bounding box center [128, 171] width 67 height 10
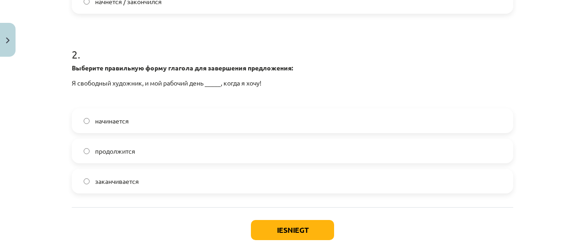
scroll to position [342, 0]
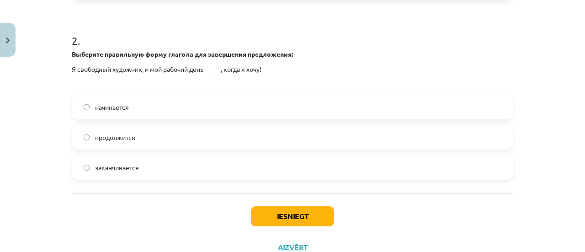
click at [145, 102] on label "начинается" at bounding box center [292, 106] width 439 height 23
click at [277, 209] on button "Iesniegt" at bounding box center [292, 216] width 83 height 20
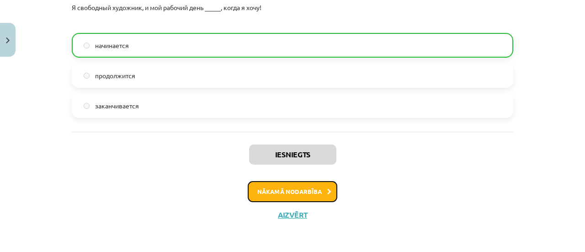
click at [309, 193] on button "Nākamā nodarbība" at bounding box center [293, 191] width 90 height 21
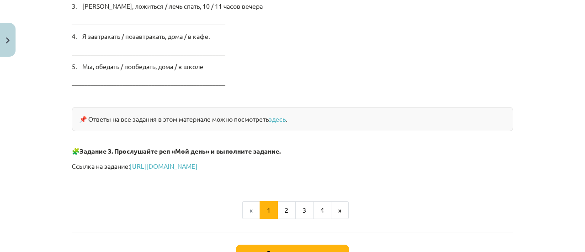
scroll to position [1575, 0]
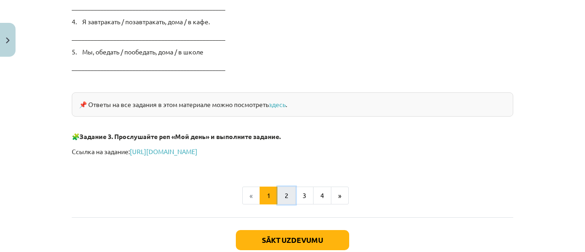
click at [278, 192] on button "2" at bounding box center [286, 195] width 18 height 18
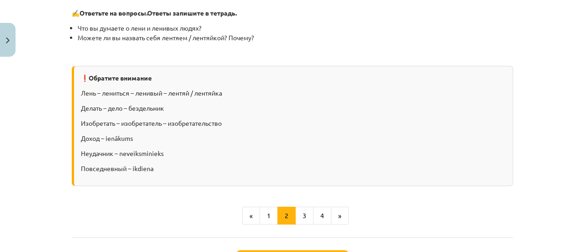
scroll to position [937, 0]
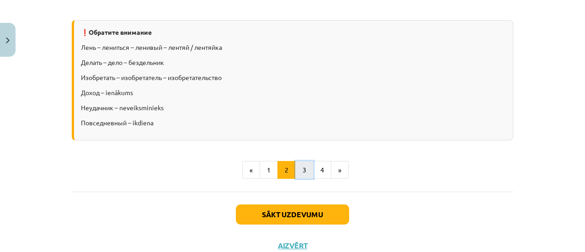
click at [299, 166] on button "3" at bounding box center [304, 170] width 18 height 18
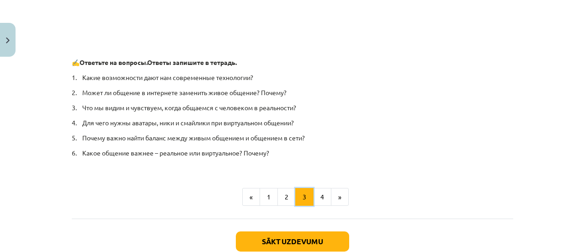
scroll to position [741, 0]
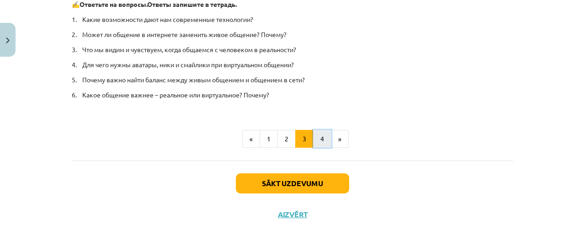
click at [314, 139] on button "4" at bounding box center [322, 139] width 18 height 18
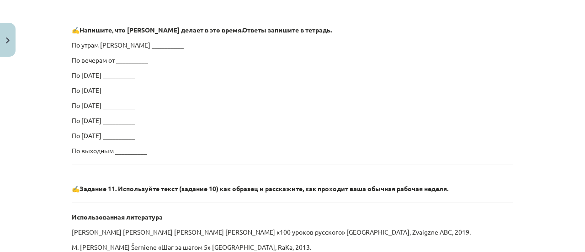
scroll to position [624, 0]
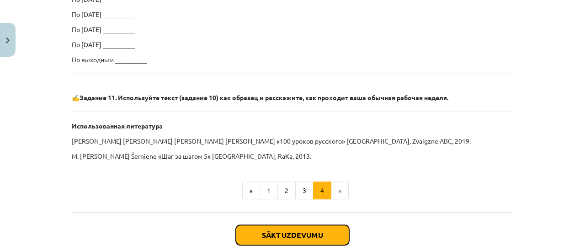
click at [278, 229] on button "Sākt uzdevumu" at bounding box center [292, 235] width 113 height 20
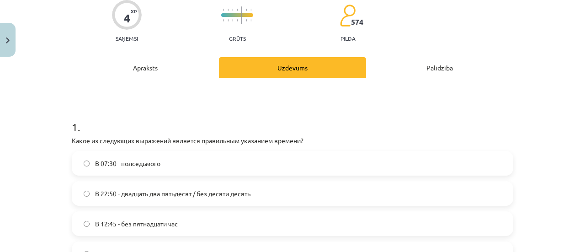
scroll to position [160, 0]
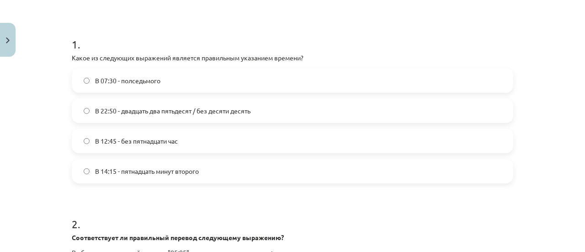
click at [178, 144] on label "В 12:45 - без пятнадцати час" at bounding box center [292, 140] width 439 height 23
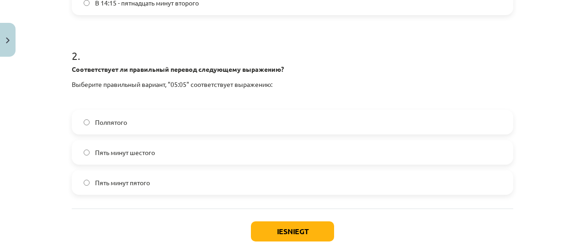
scroll to position [342, 0]
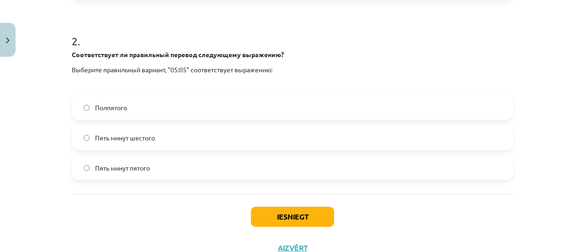
click at [164, 138] on label "Пять минут шестого" at bounding box center [292, 137] width 439 height 23
click at [290, 210] on button "Iesniegt" at bounding box center [292, 216] width 83 height 20
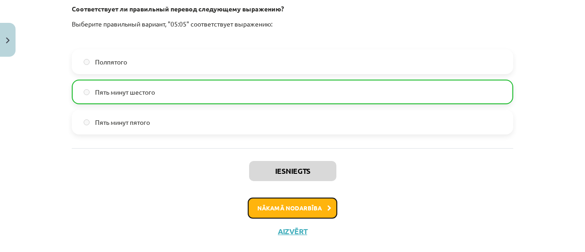
click at [279, 205] on button "Nākamā nodarbība" at bounding box center [293, 207] width 90 height 21
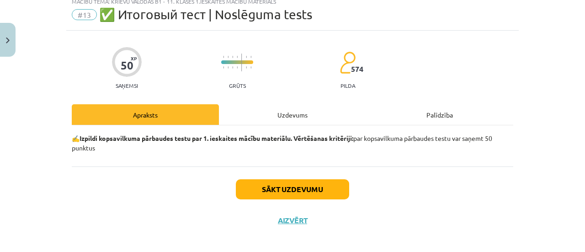
scroll to position [37, 0]
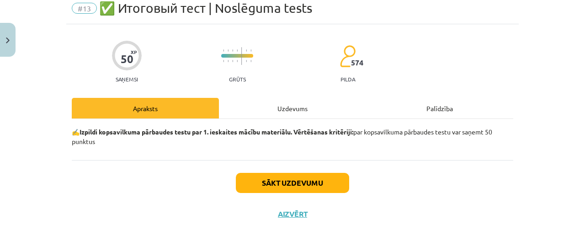
click at [188, 102] on div "Apraksts" at bounding box center [145, 108] width 147 height 21
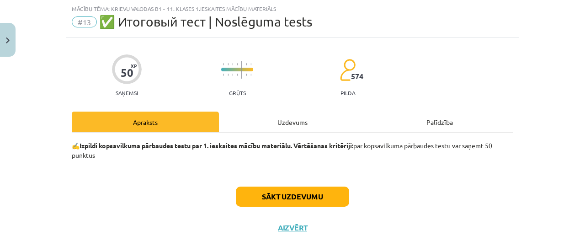
click at [244, 123] on div "Uzdevums" at bounding box center [292, 121] width 147 height 21
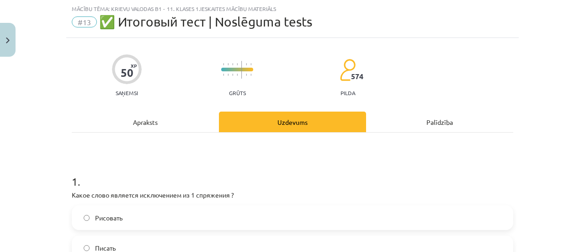
click at [189, 128] on div "Apraksts" at bounding box center [145, 121] width 147 height 21
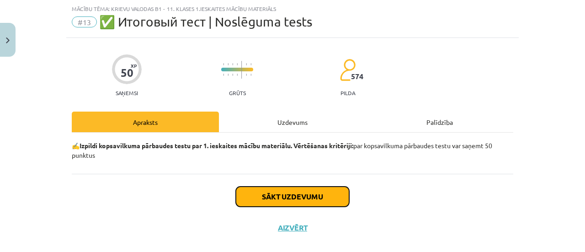
click at [265, 195] on button "Sākt uzdevumu" at bounding box center [292, 196] width 113 height 20
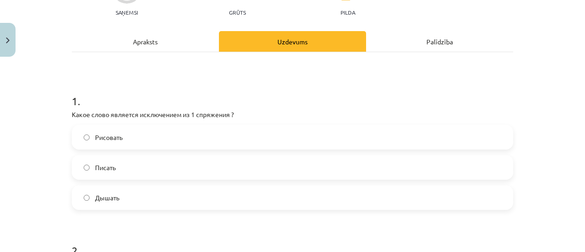
scroll to position [160, 0]
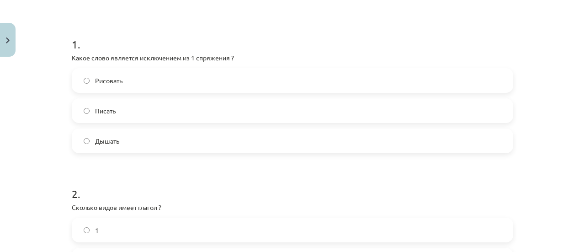
click at [121, 144] on label "Дышать" at bounding box center [292, 140] width 439 height 23
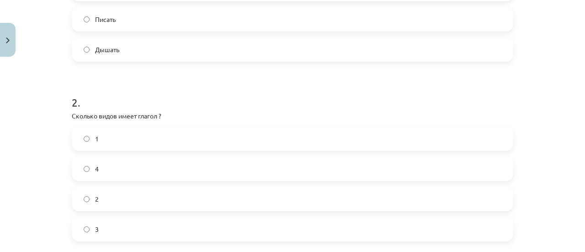
scroll to position [297, 0]
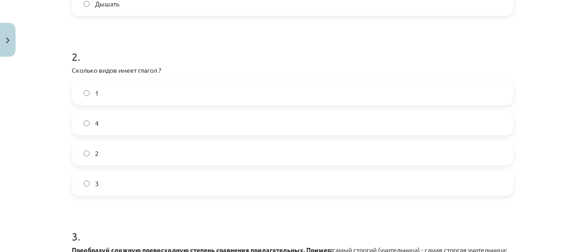
click at [126, 143] on label "2" at bounding box center [292, 153] width 439 height 23
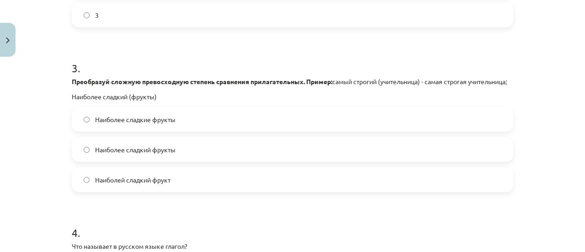
scroll to position [479, 0]
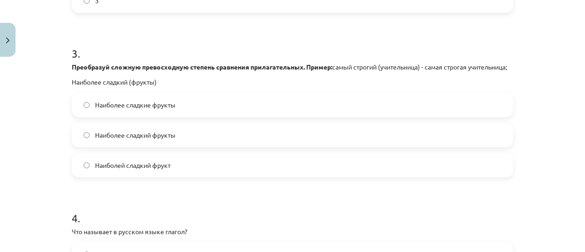
click at [171, 116] on label "Наиболее сладкие фрукты" at bounding box center [292, 104] width 439 height 23
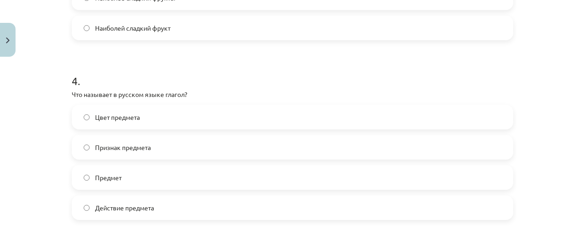
scroll to position [662, 0]
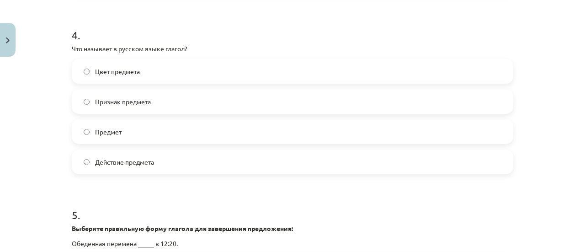
click at [135, 167] on span "Действие предмета" at bounding box center [124, 162] width 59 height 10
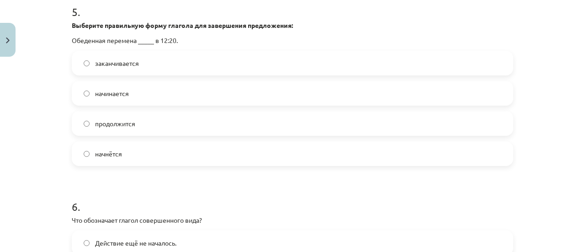
scroll to position [845, 0]
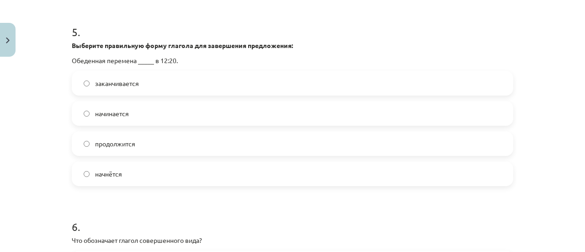
click at [134, 95] on label "заканчивается" at bounding box center [292, 83] width 439 height 23
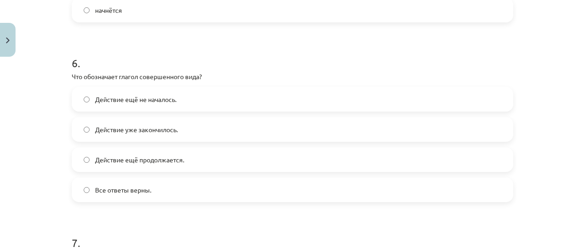
scroll to position [1027, 0]
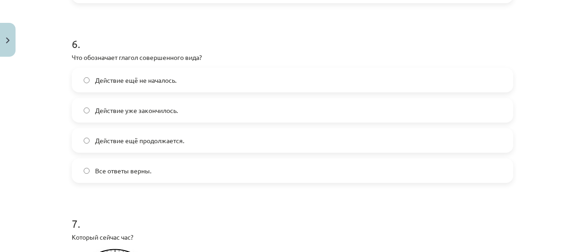
click at [163, 115] on span "Действие уже закончилось." at bounding box center [136, 110] width 83 height 10
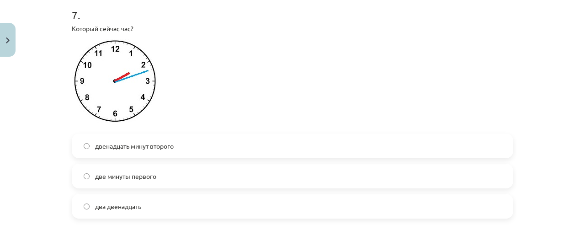
scroll to position [1256, 0]
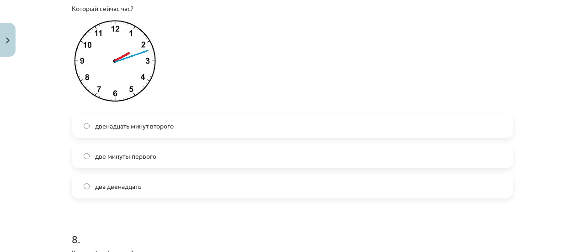
click at [146, 131] on span "двенадцать минут второго" at bounding box center [134, 126] width 79 height 10
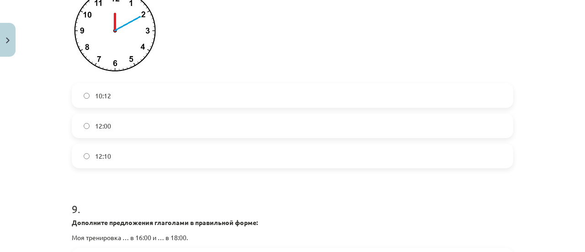
scroll to position [1484, 0]
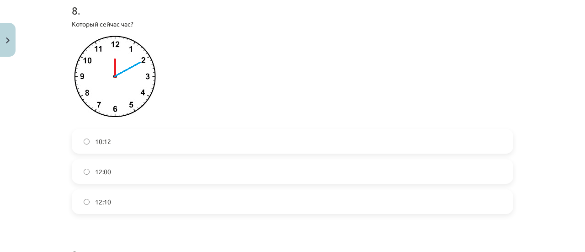
click at [111, 206] on label "12:10" at bounding box center [292, 201] width 439 height 23
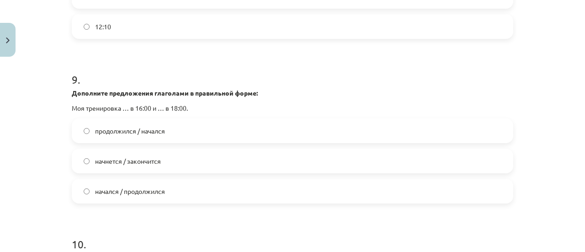
scroll to position [1712, 0]
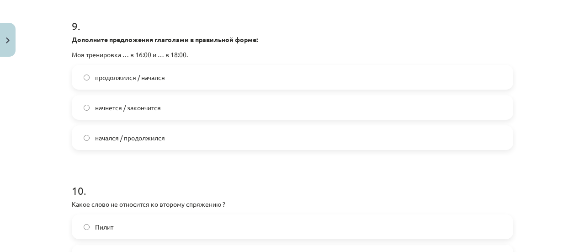
click at [190, 116] on label "начнется / закончится" at bounding box center [292, 107] width 439 height 23
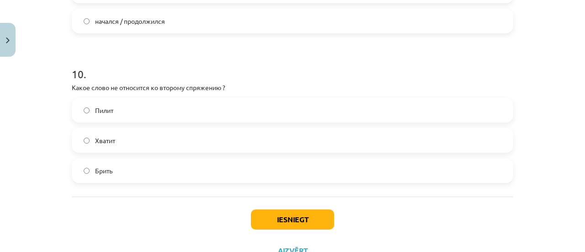
scroll to position [1849, 0]
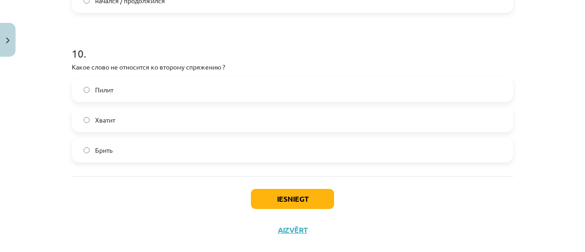
click at [173, 158] on label "Брить" at bounding box center [292, 149] width 439 height 23
click at [271, 209] on button "Iesniegt" at bounding box center [292, 199] width 83 height 20
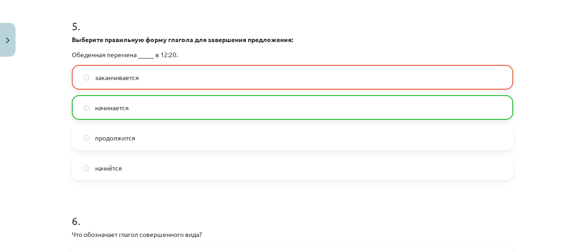
scroll to position [845, 0]
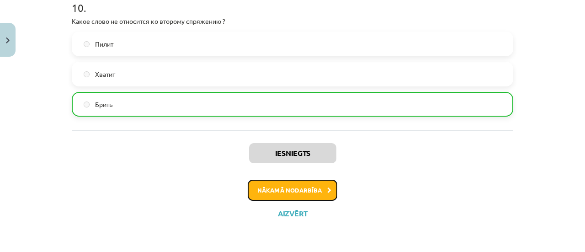
click at [277, 188] on button "Nākamā nodarbība" at bounding box center [293, 189] width 90 height 21
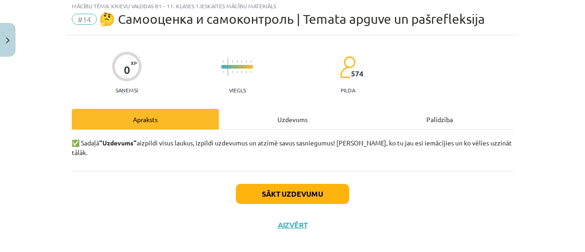
scroll to position [26, 0]
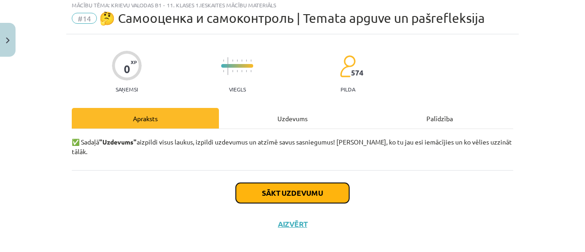
click at [260, 183] on button "Sākt uzdevumu" at bounding box center [292, 193] width 113 height 20
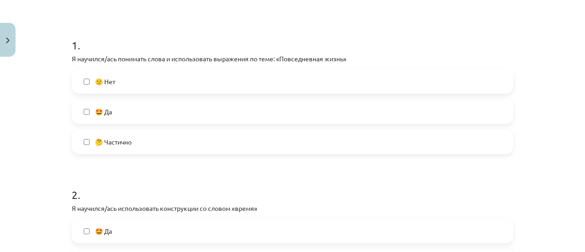
scroll to position [160, 0]
click at [118, 113] on label "🤩 Да" at bounding box center [292, 110] width 439 height 23
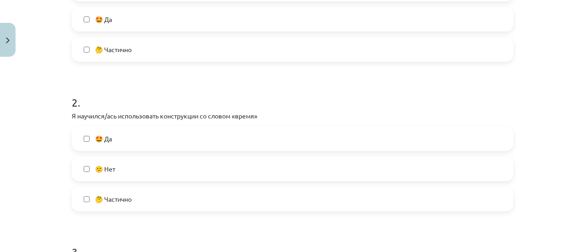
click at [140, 136] on label "🤩 Да" at bounding box center [292, 138] width 439 height 23
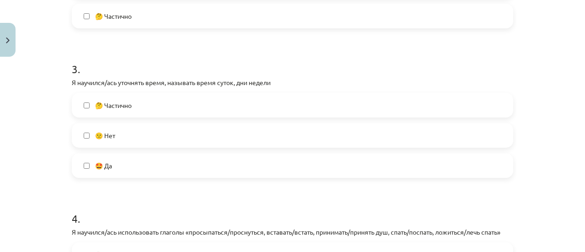
click at [114, 160] on label "🤩 Да" at bounding box center [292, 165] width 439 height 23
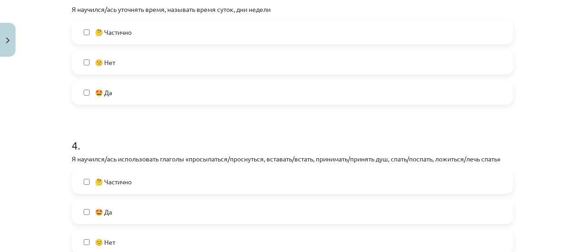
scroll to position [571, 0]
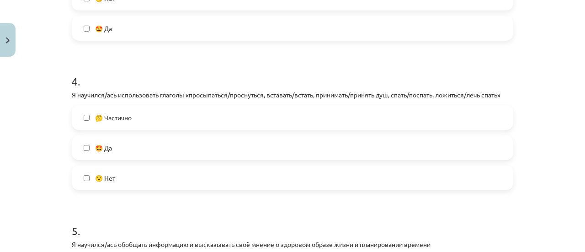
click at [128, 156] on label "🤩 Да" at bounding box center [292, 147] width 439 height 23
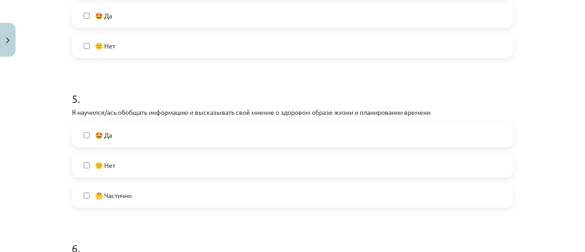
scroll to position [708, 0]
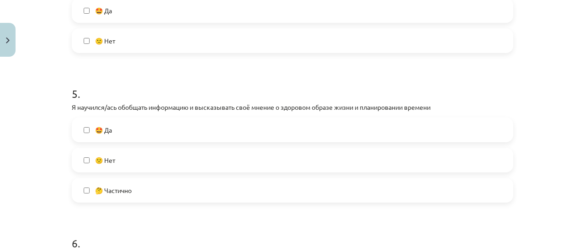
click at [148, 130] on label "🤩 Да" at bounding box center [292, 129] width 439 height 23
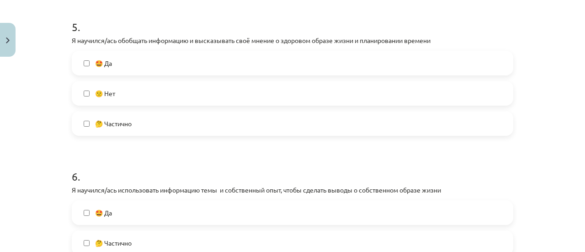
scroll to position [845, 0]
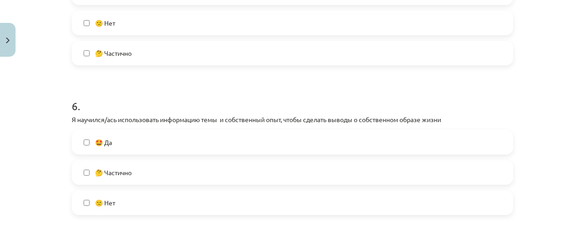
click at [145, 137] on label "🤩 Да" at bounding box center [292, 142] width 439 height 23
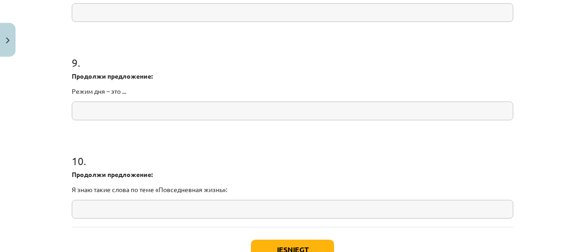
scroll to position [1301, 0]
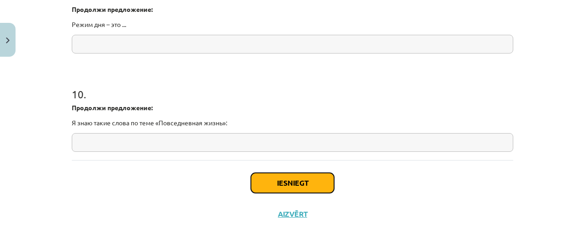
click at [261, 177] on button "Iesniegt" at bounding box center [292, 183] width 83 height 20
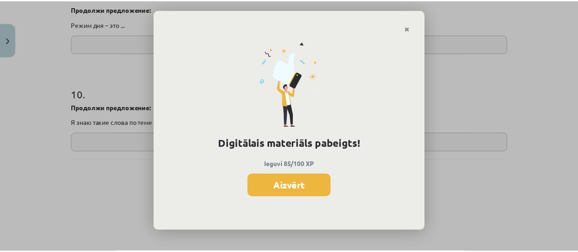
scroll to position [863, 0]
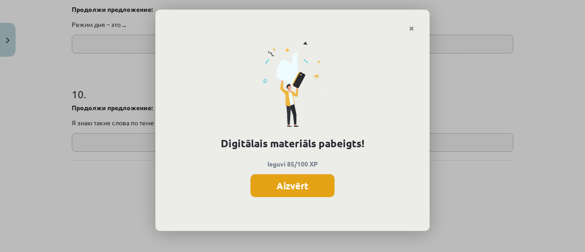
click at [285, 186] on button "Aizvērt" at bounding box center [292, 185] width 84 height 23
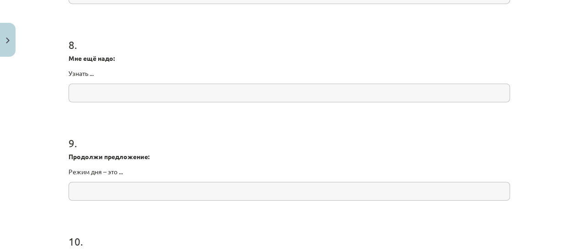
scroll to position [1301, 0]
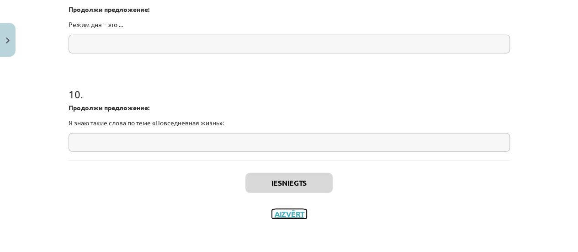
click at [282, 214] on button "Aizvērt" at bounding box center [289, 213] width 35 height 9
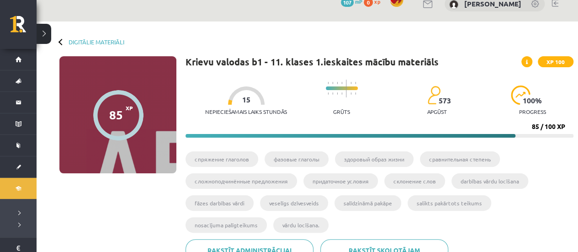
scroll to position [0, 0]
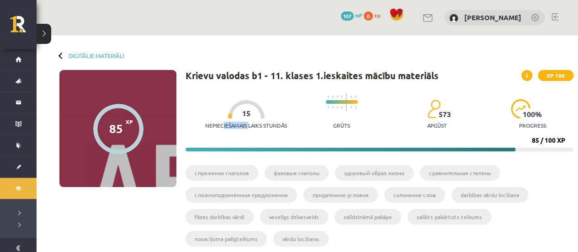
drag, startPoint x: 231, startPoint y: 125, endPoint x: 216, endPoint y: 127, distance: 14.8
click at [216, 127] on p "Nepieciešamais laiks stundās" at bounding box center [246, 125] width 82 height 6
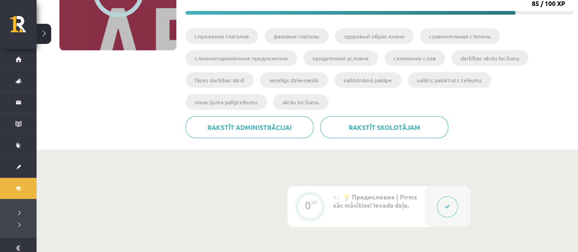
scroll to position [46, 0]
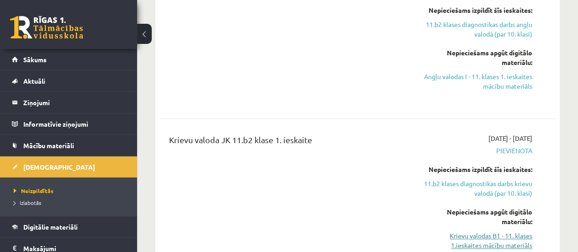
scroll to position [365, 0]
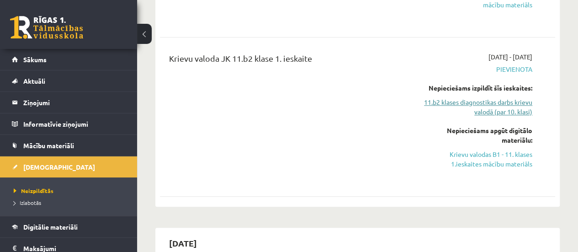
click at [479, 110] on link "11.b2 klases diagnostikas darbs krievu valodā (par 10. klasi)" at bounding box center [476, 106] width 112 height 19
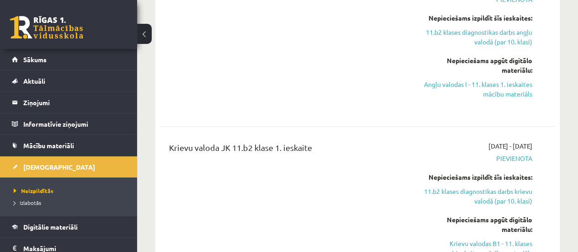
scroll to position [413, 0]
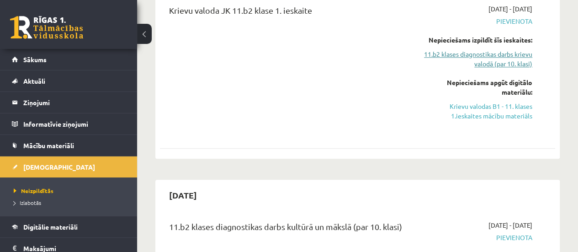
click at [481, 60] on link "11.b2 klases diagnostikas darbs krievu valodā (par 10. klasi)" at bounding box center [476, 58] width 112 height 19
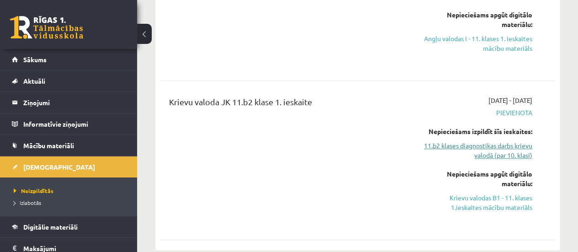
click at [501, 148] on link "11.b2 klases diagnostikas darbs krievu valodā (par 10. klasi)" at bounding box center [476, 150] width 112 height 19
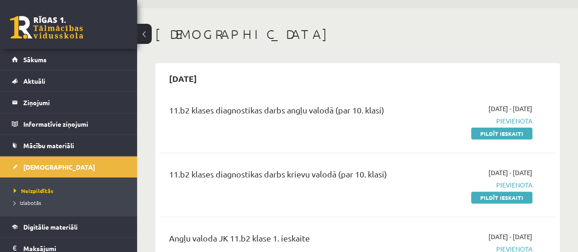
scroll to position [48, 0]
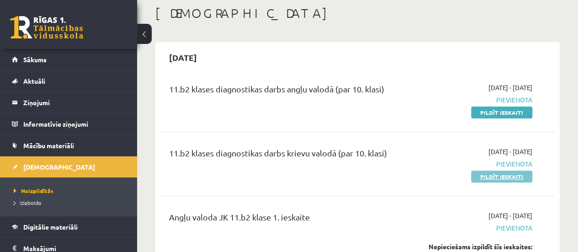
click at [495, 176] on link "Pildīt ieskaiti" at bounding box center [501, 176] width 61 height 12
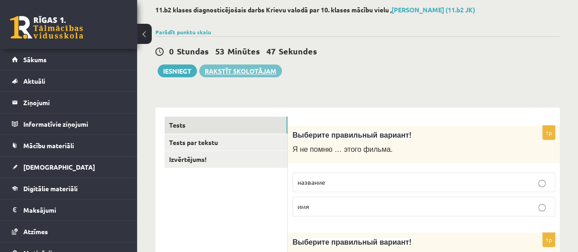
scroll to position [91, 0]
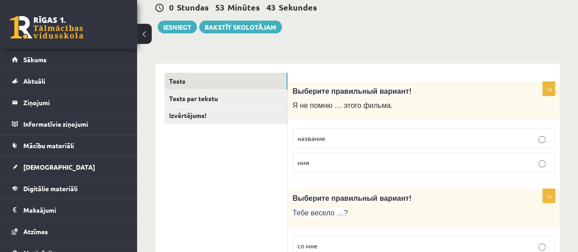
click at [354, 139] on p "название" at bounding box center [423, 138] width 253 height 10
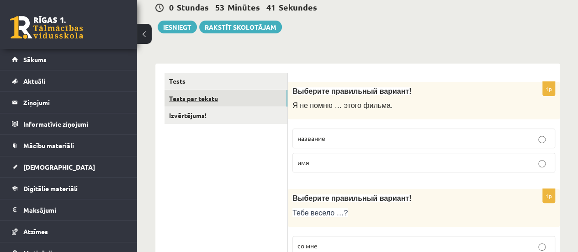
click at [231, 93] on link "Tests par tekstu" at bounding box center [225, 98] width 123 height 17
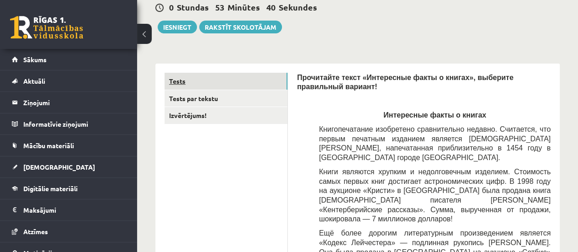
click at [198, 81] on link "Tests" at bounding box center [225, 81] width 123 height 17
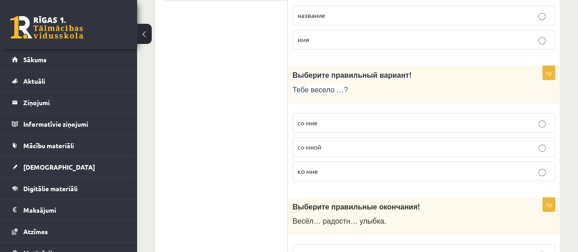
scroll to position [228, 0]
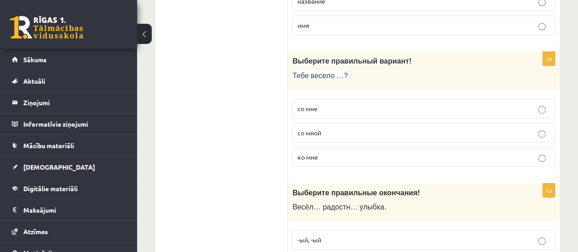
click at [311, 135] on p "со мной" at bounding box center [423, 133] width 253 height 10
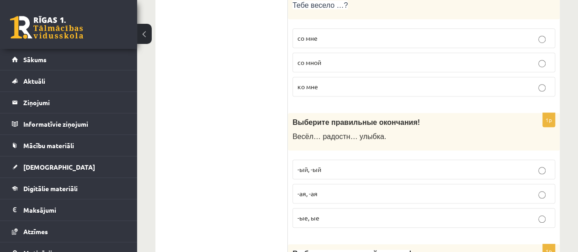
scroll to position [320, 0]
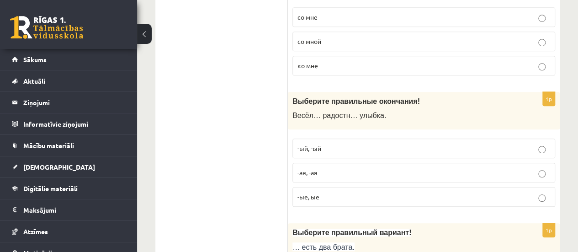
click at [326, 170] on p "-ая, -ая" at bounding box center [423, 173] width 253 height 10
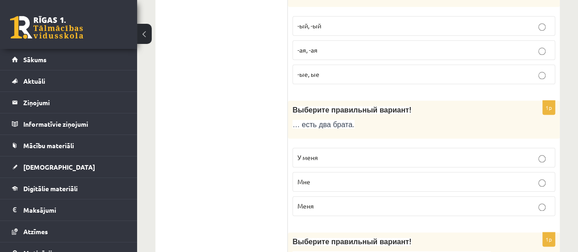
scroll to position [457, 0]
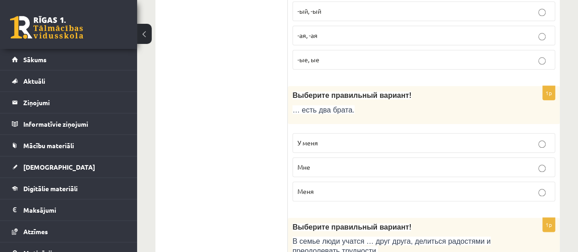
click at [311, 142] on span "У меня" at bounding box center [307, 142] width 21 height 8
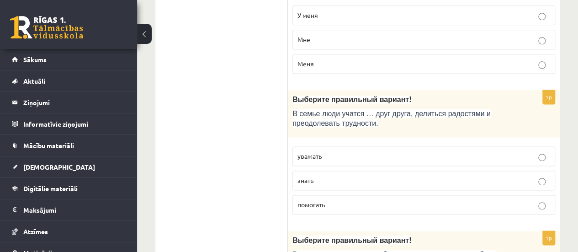
scroll to position [594, 0]
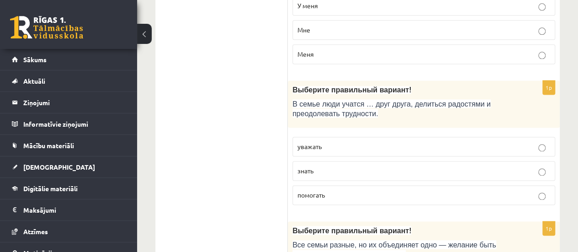
click at [309, 142] on span "уважать" at bounding box center [309, 146] width 24 height 8
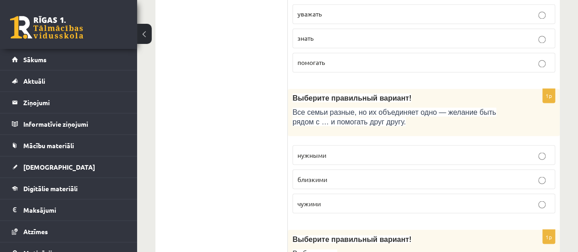
scroll to position [776, 0]
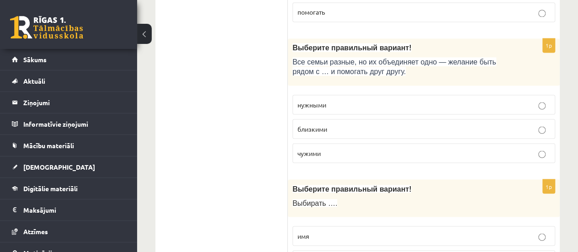
click at [305, 124] on span "близкими" at bounding box center [312, 128] width 30 height 8
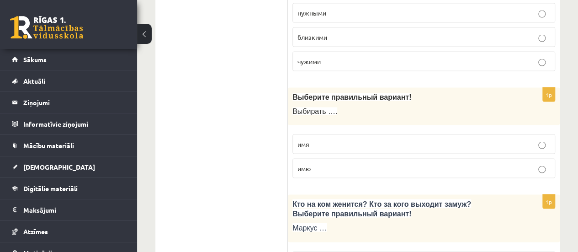
scroll to position [913, 0]
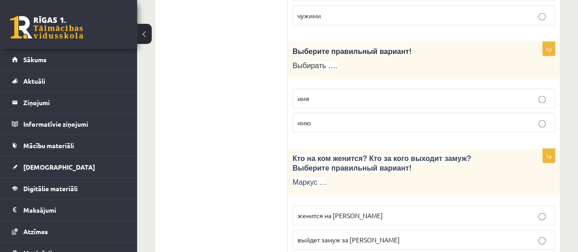
click at [302, 94] on span "имя" at bounding box center [303, 98] width 12 height 8
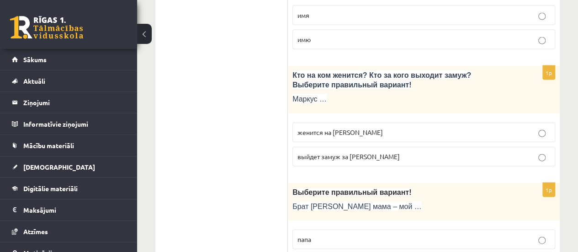
scroll to position [1005, 0]
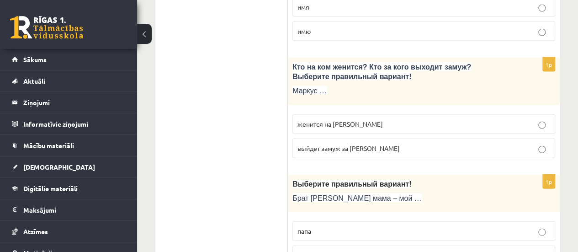
click at [305, 120] on span "женится на Агнии" at bounding box center [339, 124] width 85 height 8
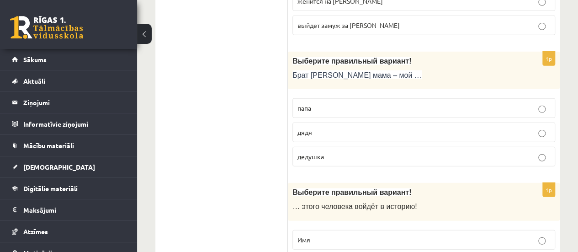
scroll to position [1142, 0]
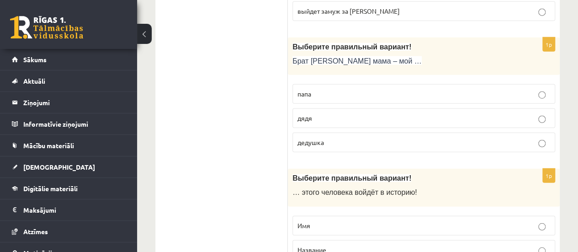
click at [302, 117] on label "дядя" at bounding box center [423, 118] width 263 height 20
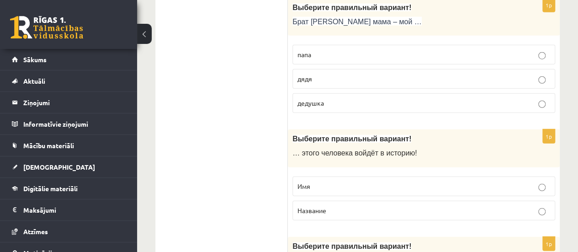
scroll to position [1233, 0]
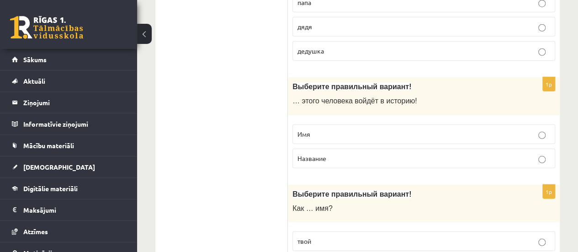
click at [309, 130] on span "Имя" at bounding box center [303, 134] width 13 height 8
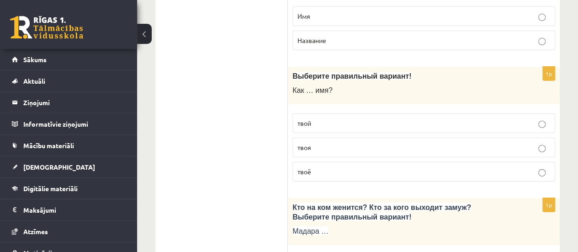
scroll to position [1370, 0]
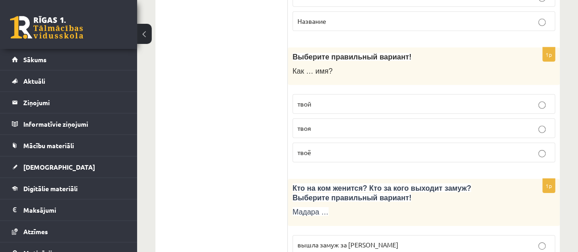
click at [308, 148] on span "твоё" at bounding box center [304, 152] width 14 height 8
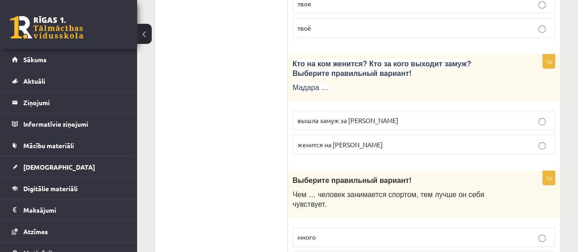
scroll to position [1507, 0]
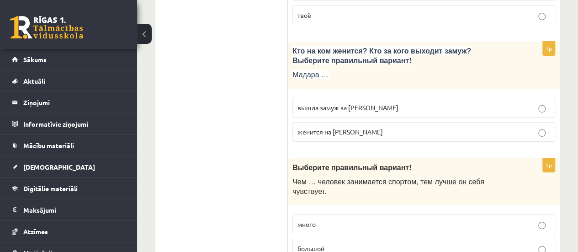
click at [305, 104] on label "вышла замуж за Марка" at bounding box center [423, 108] width 263 height 20
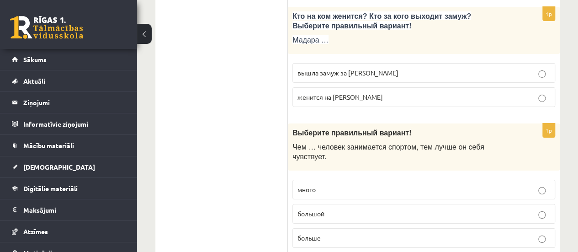
scroll to position [1598, 0]
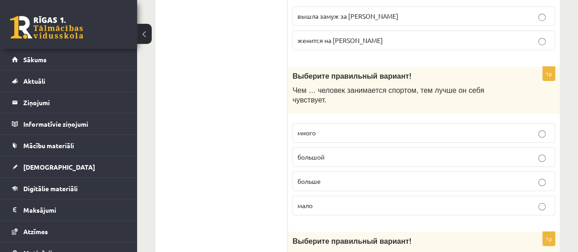
click at [308, 176] on p "больше" at bounding box center [423, 181] width 253 height 10
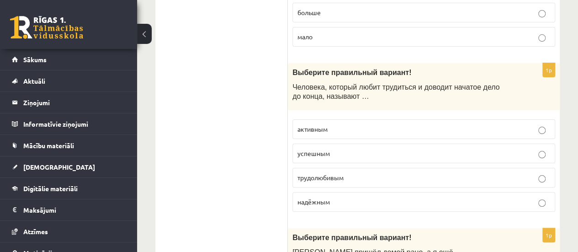
scroll to position [1781, 0]
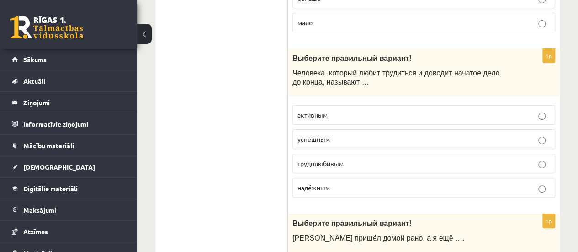
click at [309, 178] on label "надёжным" at bounding box center [423, 188] width 263 height 20
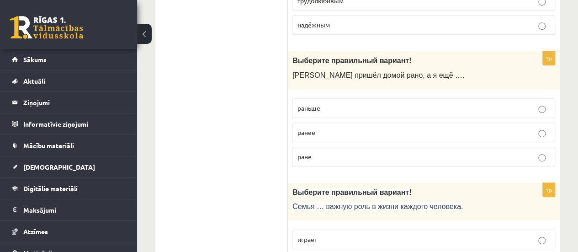
scroll to position [1964, 0]
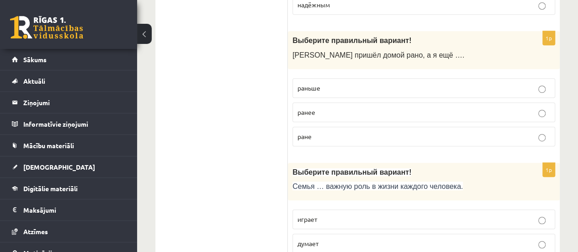
click at [305, 84] on span "раньше" at bounding box center [308, 88] width 23 height 8
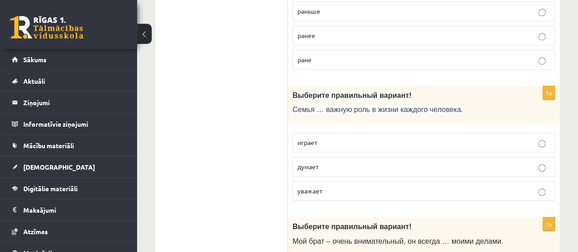
scroll to position [2055, 0]
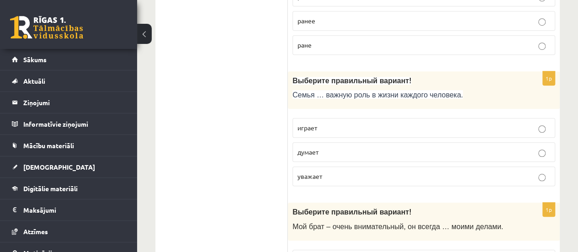
click at [306, 123] on span "играет" at bounding box center [307, 127] width 20 height 8
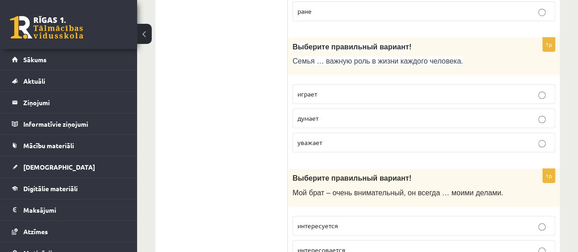
scroll to position [2192, 0]
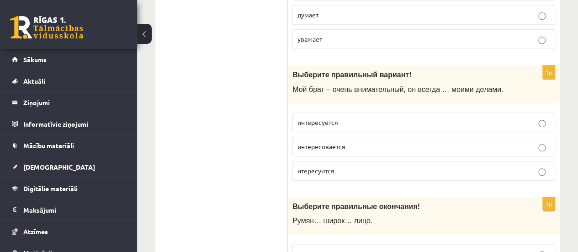
click at [306, 112] on label "интересуется" at bounding box center [423, 122] width 263 height 20
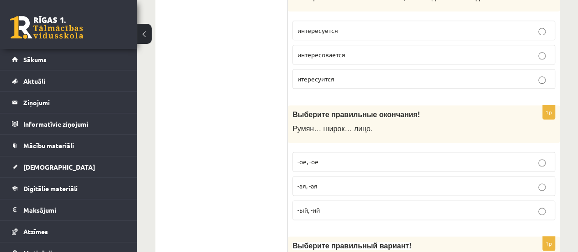
scroll to position [2329, 0]
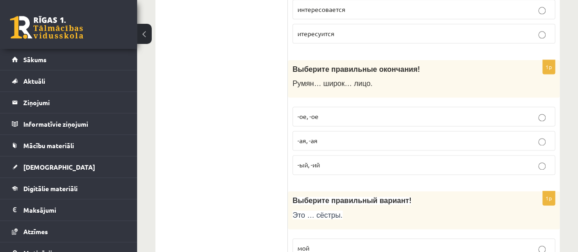
click at [303, 112] on span "-ое, -ое" at bounding box center [307, 116] width 21 height 8
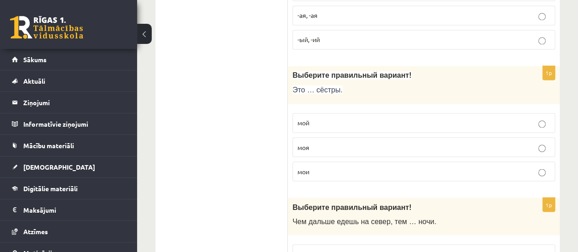
scroll to position [2466, 0]
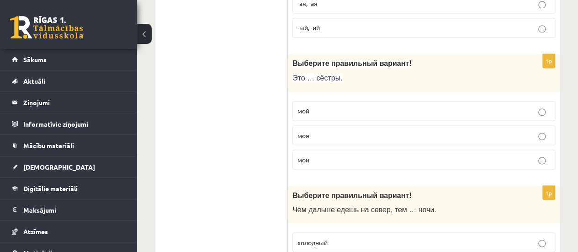
click at [301, 155] on span "мои" at bounding box center [303, 159] width 12 height 8
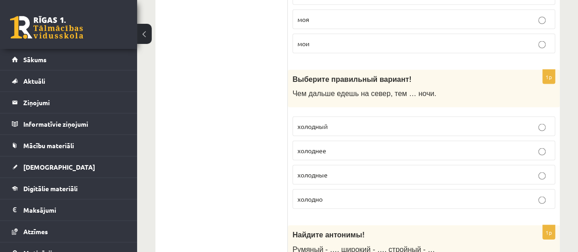
scroll to position [2603, 0]
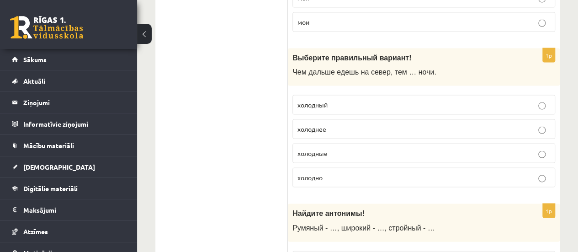
click at [300, 125] on span "холоднее" at bounding box center [311, 129] width 29 height 8
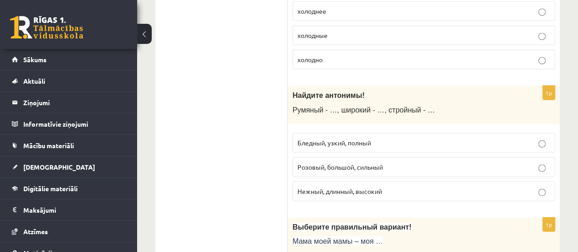
scroll to position [2740, 0]
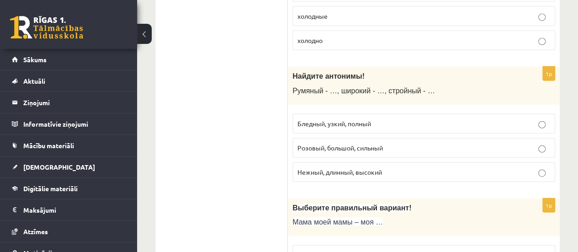
click at [315, 119] on span "Бледный, узкий, полный" at bounding box center [334, 123] width 74 height 8
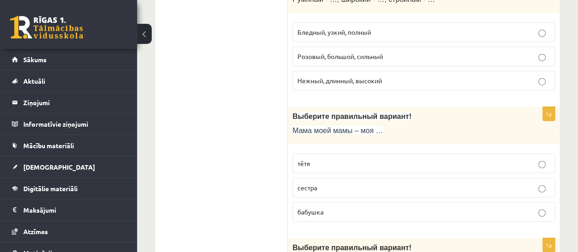
scroll to position [2877, 0]
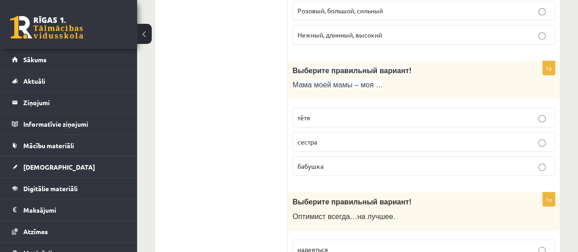
click at [317, 113] on p "тётя" at bounding box center [423, 118] width 253 height 10
click at [307, 161] on p "бабушка" at bounding box center [423, 166] width 253 height 10
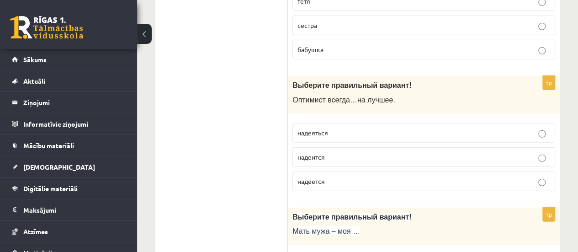
scroll to position [3014, 0]
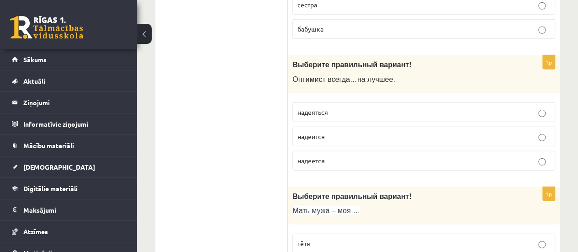
click at [312, 151] on label "надеется" at bounding box center [423, 161] width 263 height 20
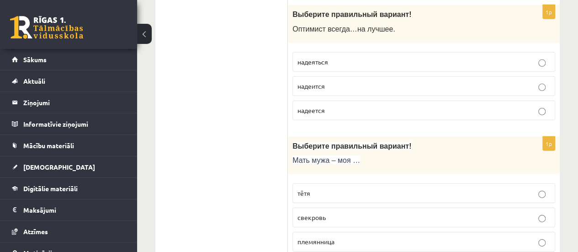
scroll to position [3066, 0]
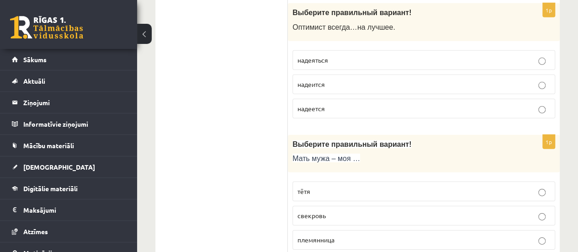
click at [327, 211] on p "свекровь" at bounding box center [423, 216] width 253 height 10
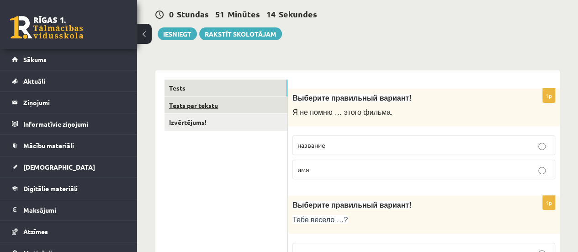
scroll to position [91, 0]
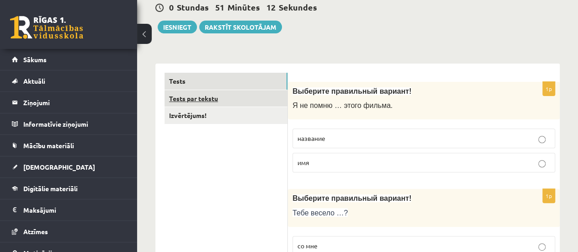
click at [210, 100] on link "Tests par tekstu" at bounding box center [225, 98] width 123 height 17
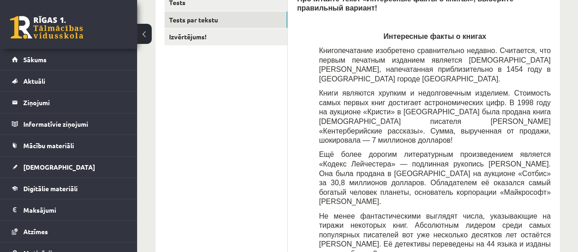
scroll to position [183, 0]
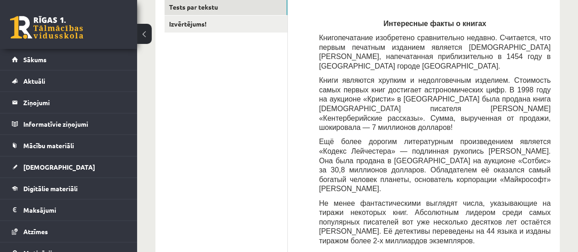
click at [149, 37] on button at bounding box center [144, 34] width 15 height 20
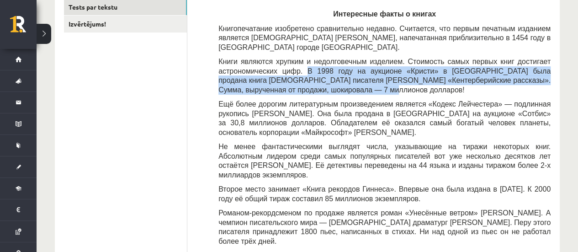
drag, startPoint x: 295, startPoint y: 61, endPoint x: 312, endPoint y: 81, distance: 26.5
click at [312, 81] on p "Книги являются хрупким и недолговечным изделием. Стоимость самых первых книг до…" at bounding box center [384, 75] width 332 height 37
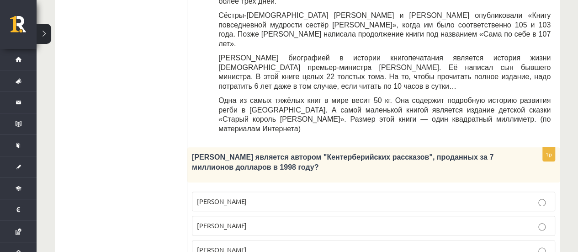
scroll to position [457, 0]
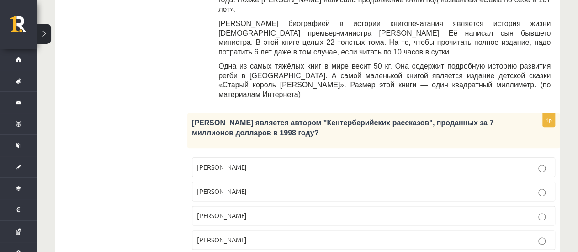
click at [237, 211] on span "Джефри Чосер" at bounding box center [222, 215] width 50 height 8
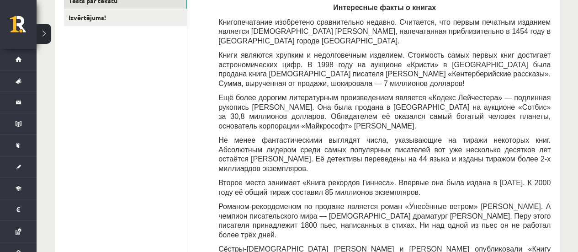
scroll to position [183, 0]
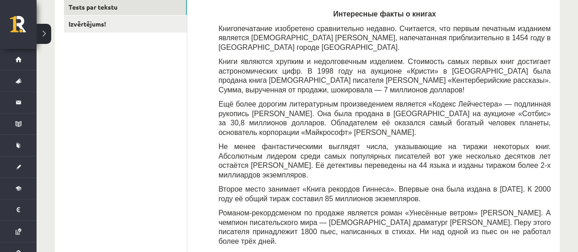
click at [338, 113] on span "Ещё более дорогим литературным произведением является «Кодекс Лейчестера» — под…" at bounding box center [384, 118] width 332 height 36
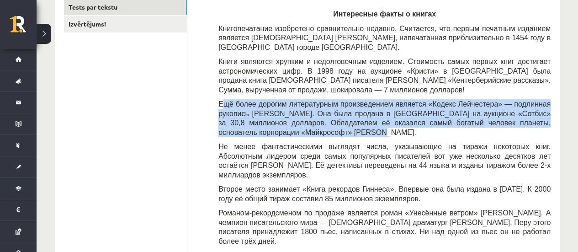
drag, startPoint x: 221, startPoint y: 93, endPoint x: 251, endPoint y: 124, distance: 43.3
click at [251, 124] on p "Ещё более дорогим литературным произведением является «Кодекс Лейчестера» — под…" at bounding box center [384, 117] width 332 height 37
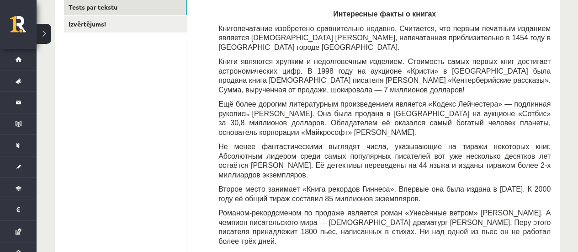
click at [217, 88] on div "Прочитайте текст «Интересные факты о книгах», выберите правильный вариант! Инте…" at bounding box center [373, 179] width 354 height 396
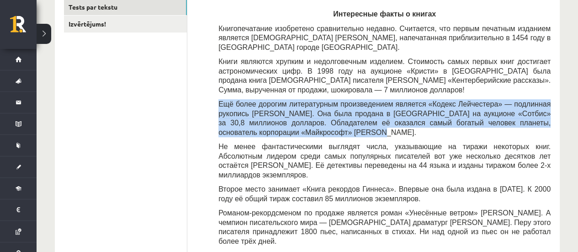
drag, startPoint x: 220, startPoint y: 94, endPoint x: 241, endPoint y: 123, distance: 36.6
click at [241, 123] on div "Прочитайте текст «Интересные факты о книгах», выберите правильный вариант! Инте…" at bounding box center [373, 179] width 354 height 396
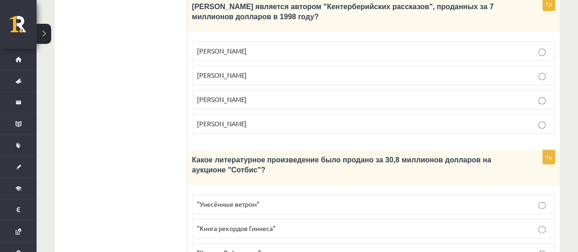
scroll to position [594, 0]
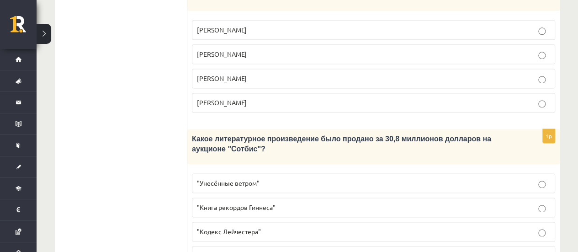
click at [277, 227] on p ""Кодекс Лейчестера"" at bounding box center [373, 232] width 353 height 10
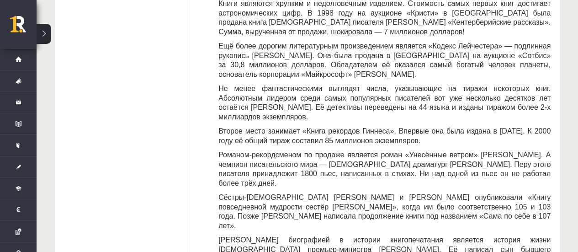
scroll to position [228, 0]
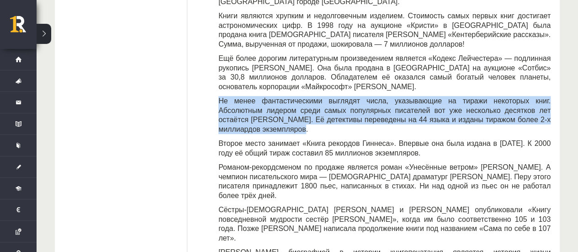
drag, startPoint x: 220, startPoint y: 91, endPoint x: 515, endPoint y: 109, distance: 295.1
click at [515, 109] on p "Не менее фантастическими выглядят числа, указывающие на тиражи некоторых книг. …" at bounding box center [384, 114] width 332 height 37
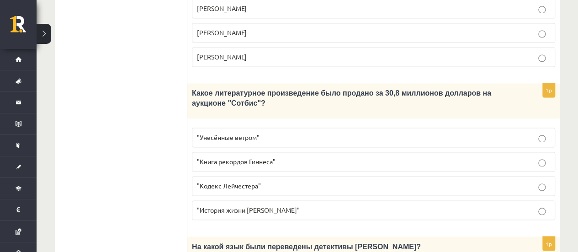
scroll to position [731, 0]
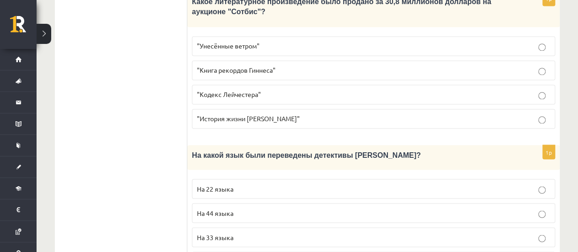
click at [242, 208] on p "На 44 языка" at bounding box center [373, 213] width 353 height 10
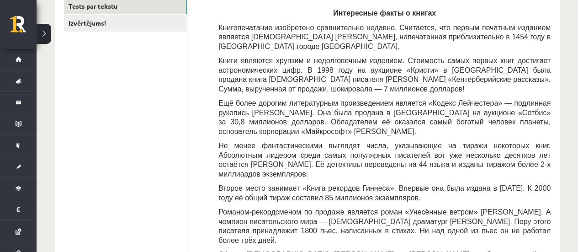
scroll to position [228, 0]
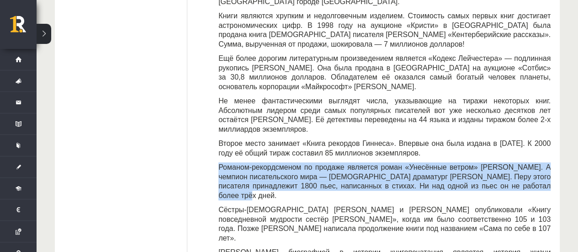
drag, startPoint x: 218, startPoint y: 146, endPoint x: 456, endPoint y: 165, distance: 238.7
click at [456, 165] on p "Романом-рекордсменом по продаже является роман «Унесённые ветром» Маргарет Митч…" at bounding box center [384, 180] width 332 height 37
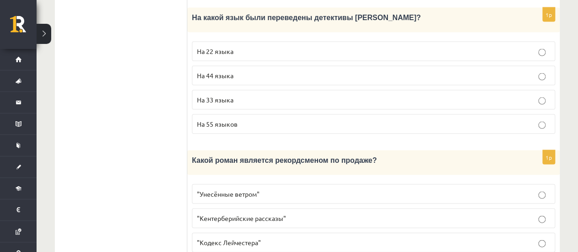
click at [272, 189] on p ""Унесённые ветром"" at bounding box center [373, 194] width 353 height 10
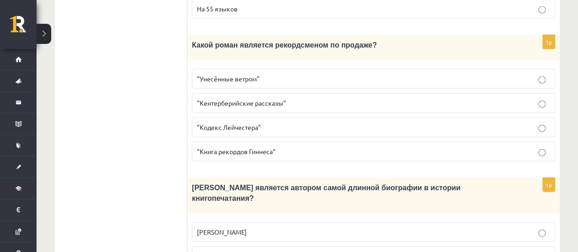
scroll to position [1016, 0]
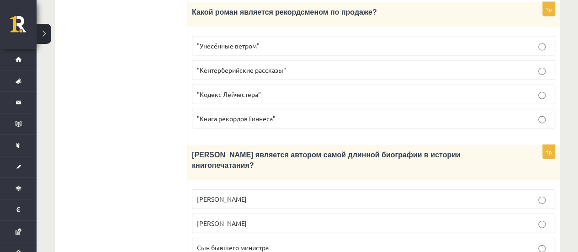
click at [294, 242] on p "Сын бывшего министра" at bounding box center [373, 247] width 353 height 10
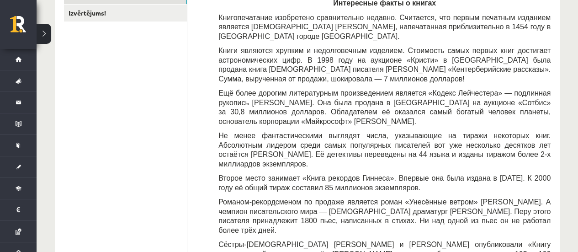
scroll to position [0, 0]
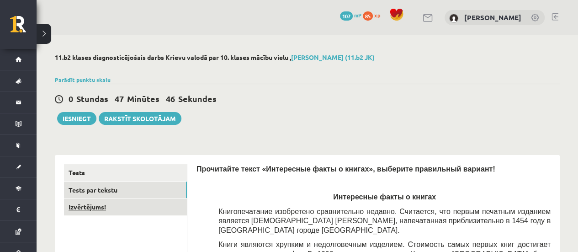
click at [102, 207] on link "Izvērtējums!" at bounding box center [125, 206] width 123 height 17
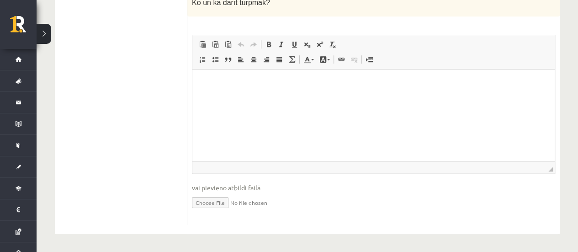
scroll to position [86, 0]
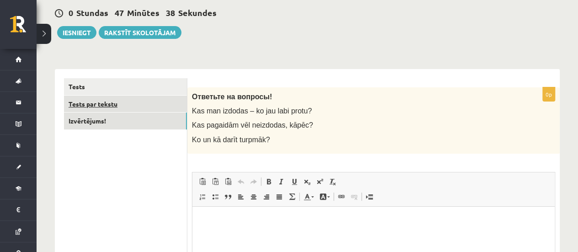
click at [108, 104] on link "Tests par tekstu" at bounding box center [125, 103] width 123 height 17
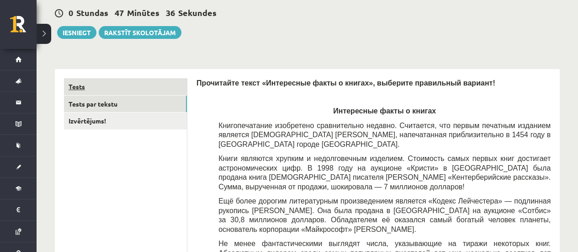
click at [111, 89] on link "Tests" at bounding box center [125, 86] width 123 height 17
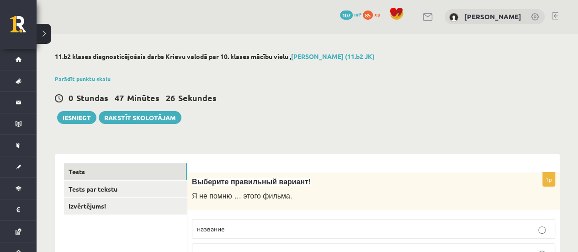
scroll to position [0, 0]
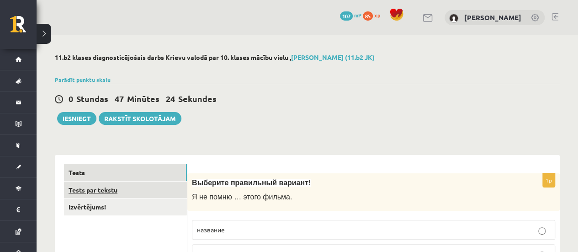
click at [96, 191] on link "Tests par tekstu" at bounding box center [125, 189] width 123 height 17
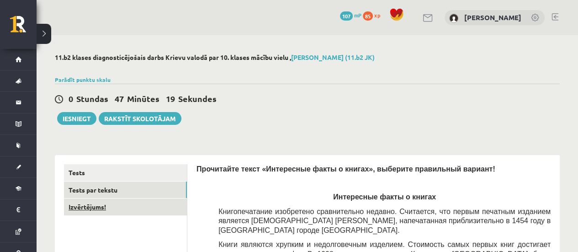
click at [86, 211] on link "Izvērtējums!" at bounding box center [125, 206] width 123 height 17
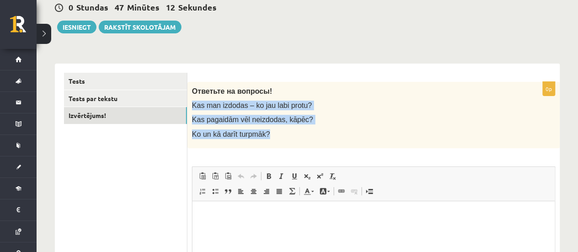
drag, startPoint x: 192, startPoint y: 103, endPoint x: 267, endPoint y: 137, distance: 82.0
click at [267, 137] on div "Ответьте на вопросы! Kas man izdodas – ko jau labi protu? Kas pagaidām vēl neiz…" at bounding box center [373, 115] width 372 height 66
copy div "Kas man izdodas – ko jau labi protu? Kas pagaidām vēl neizdodas, kāpēc? Ko un k…"
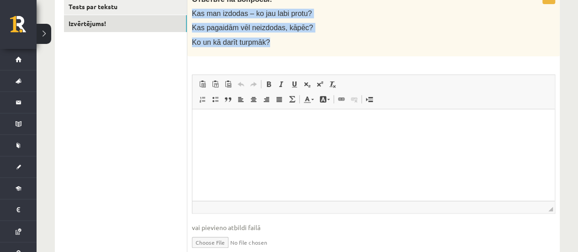
scroll to position [132, 0]
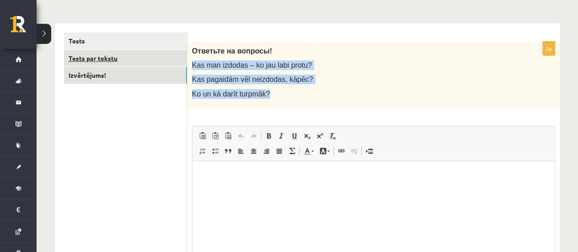
drag, startPoint x: 87, startPoint y: 58, endPoint x: 87, endPoint y: 63, distance: 5.5
click at [87, 58] on link "Tests par tekstu" at bounding box center [125, 58] width 123 height 17
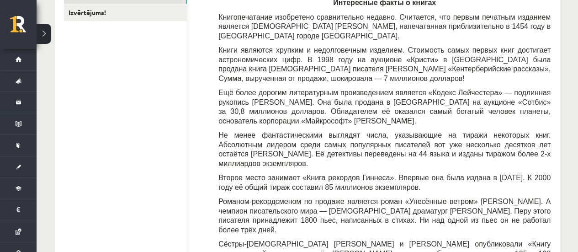
scroll to position [57, 0]
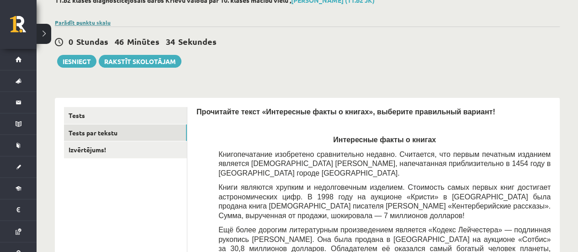
click at [78, 21] on link "Parādīt punktu skalu" at bounding box center [83, 22] width 56 height 7
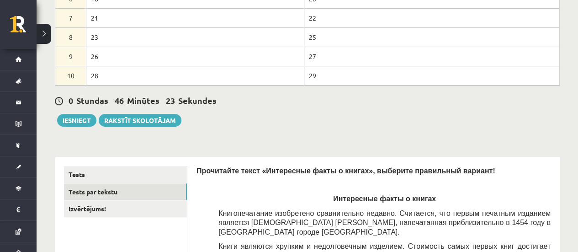
scroll to position [240, 0]
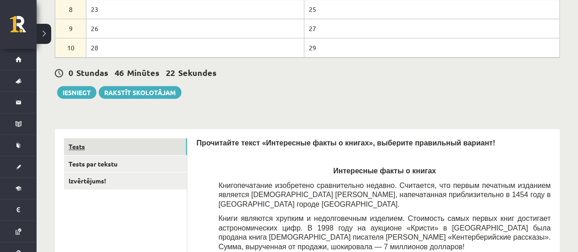
click at [84, 144] on link "Tests" at bounding box center [125, 146] width 123 height 17
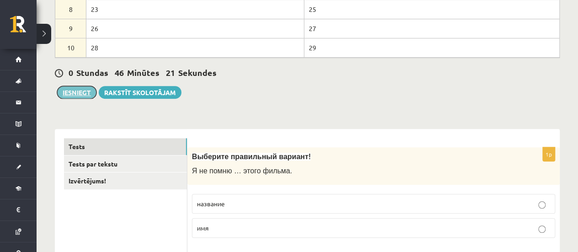
click at [73, 90] on button "Iesniegt" at bounding box center [76, 92] width 39 height 13
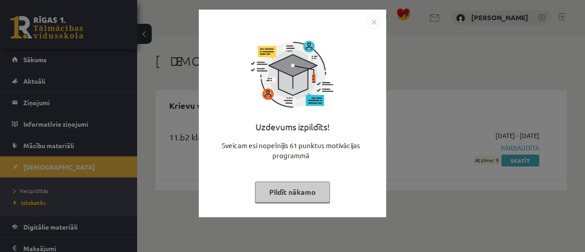
click at [424, 65] on div "Uzdevums izpildīts! Sveicam esi nopelnījis 61 punktus motivācijas programmā Pil…" at bounding box center [292, 126] width 585 height 252
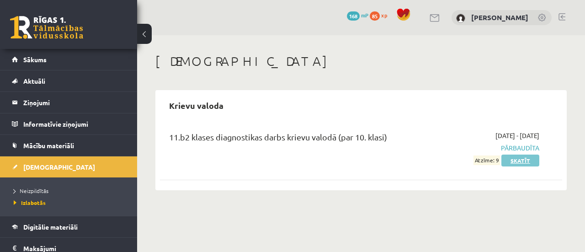
click at [512, 156] on link "Skatīt" at bounding box center [520, 160] width 38 height 12
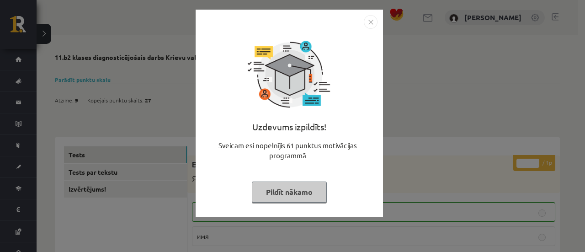
click at [367, 25] on img "Close" at bounding box center [371, 22] width 14 height 14
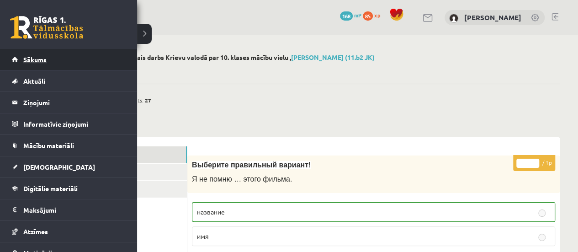
click at [21, 60] on link "Sākums" at bounding box center [69, 59] width 114 height 21
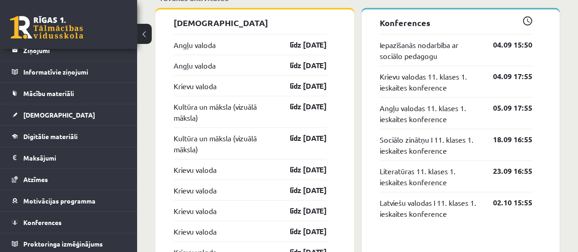
scroll to position [822, 0]
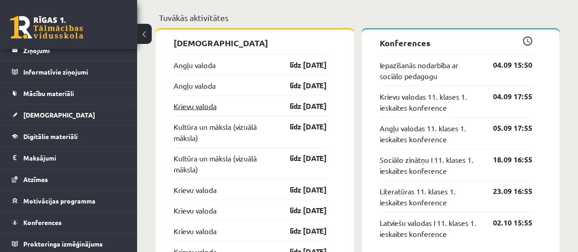
click at [216, 104] on link "Krievu valoda" at bounding box center [195, 105] width 43 height 11
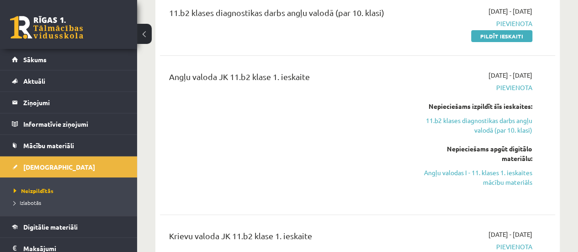
scroll to position [228, 0]
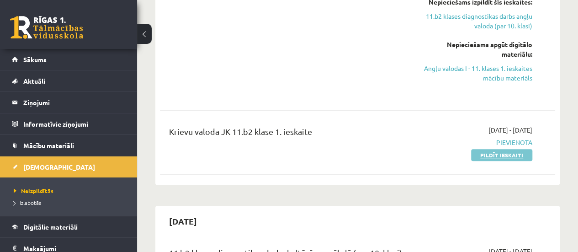
click at [478, 152] on link "Pildīt ieskaiti" at bounding box center [501, 155] width 61 height 12
drag, startPoint x: 170, startPoint y: 130, endPoint x: 325, endPoint y: 132, distance: 155.3
click at [325, 132] on div "Krievu valoda JK 11.b2 klase 1. ieskaite" at bounding box center [287, 142] width 251 height 34
click at [325, 132] on div "Krievu valoda JK 11.b2 klase 1. ieskaite" at bounding box center [287, 133] width 237 height 17
click at [301, 137] on div "Krievu valoda JK 11.b2 klase 1. ieskaite" at bounding box center [287, 133] width 237 height 17
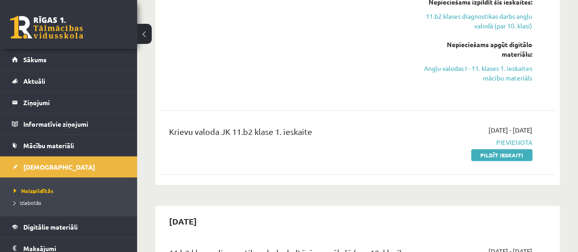
click at [315, 132] on div "Krievu valoda JK 11.b2 klase 1. ieskaite" at bounding box center [287, 133] width 237 height 17
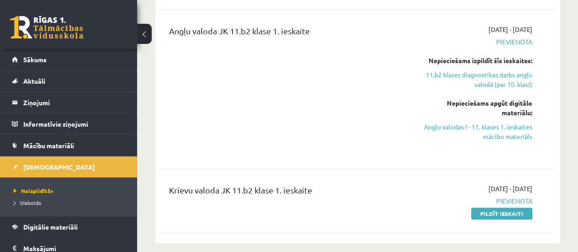
scroll to position [137, 0]
